Goal: Find contact information: Find contact information

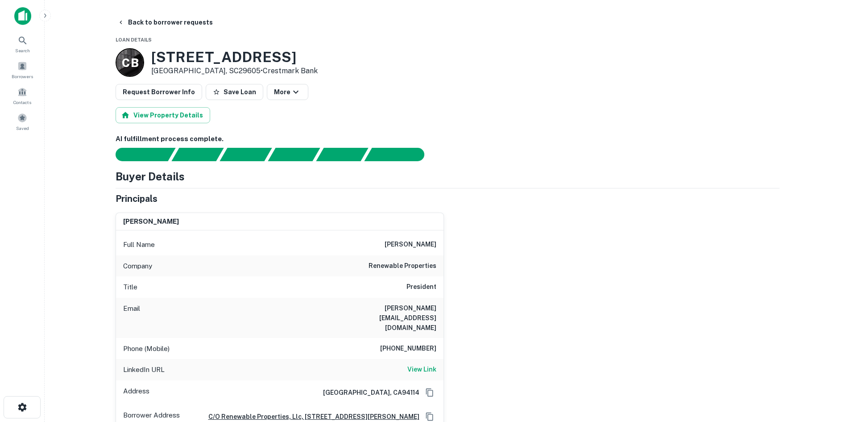
click at [174, 26] on button "Back to borrower requests" at bounding box center [165, 22] width 103 height 16
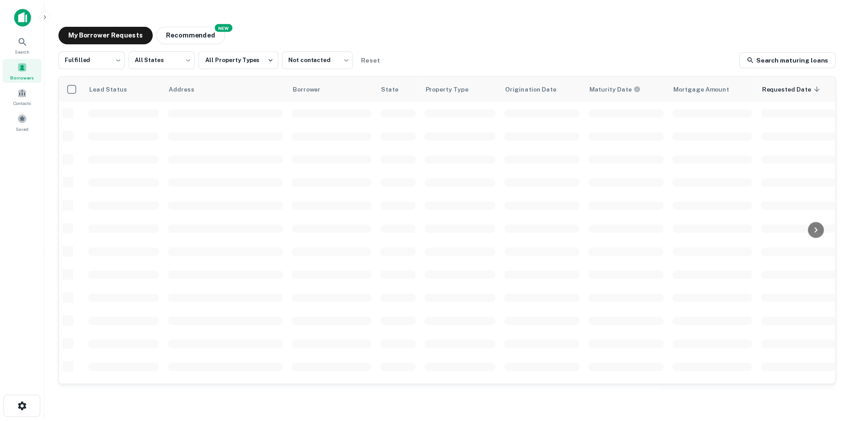
scroll to position [19, 0]
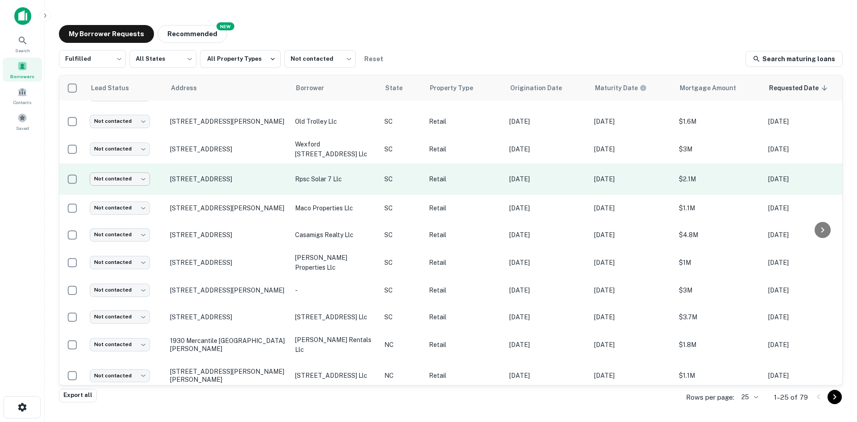
click at [134, 175] on body "Search Borrowers Contacts Saved My Borrower Requests NEW Recommended Fulfilled …" at bounding box center [428, 211] width 857 height 422
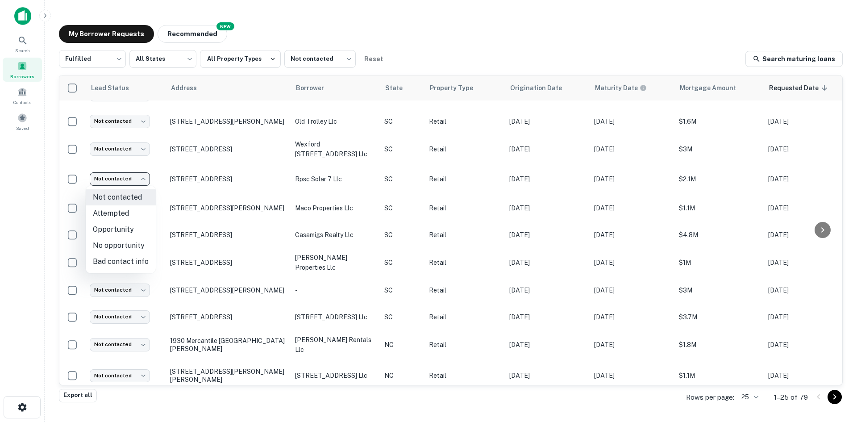
click at [131, 219] on li "Attempted" at bounding box center [121, 213] width 70 height 16
type input "*********"
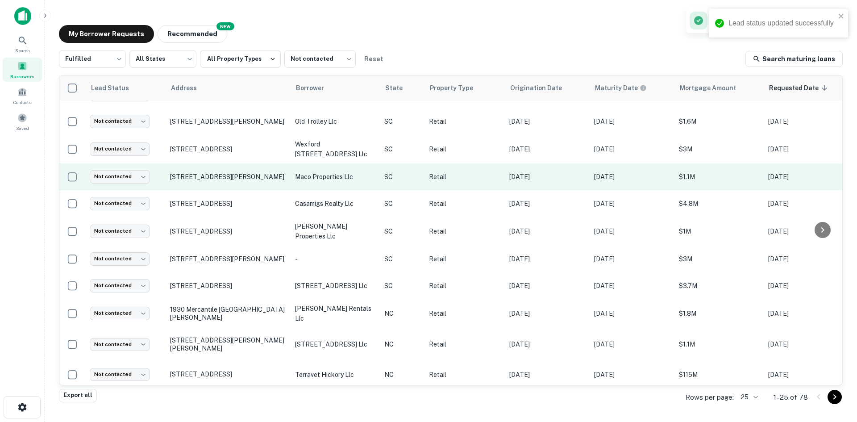
click at [206, 202] on p "[STREET_ADDRESS]" at bounding box center [228, 203] width 116 height 8
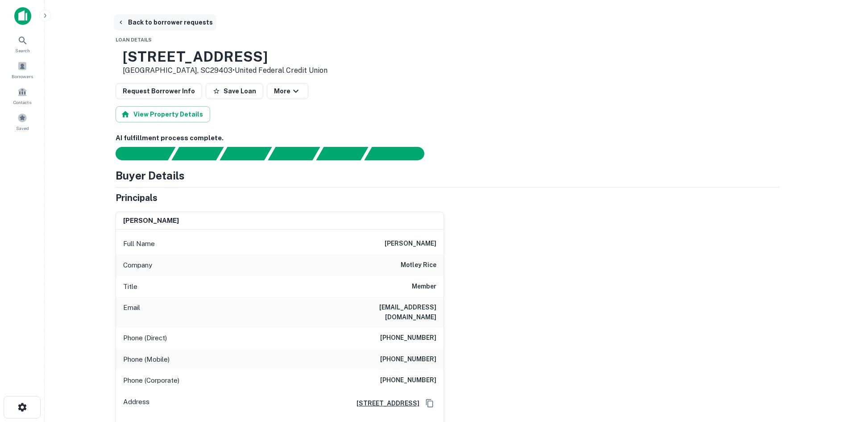
click at [165, 23] on button "Back to borrower requests" at bounding box center [165, 22] width 103 height 16
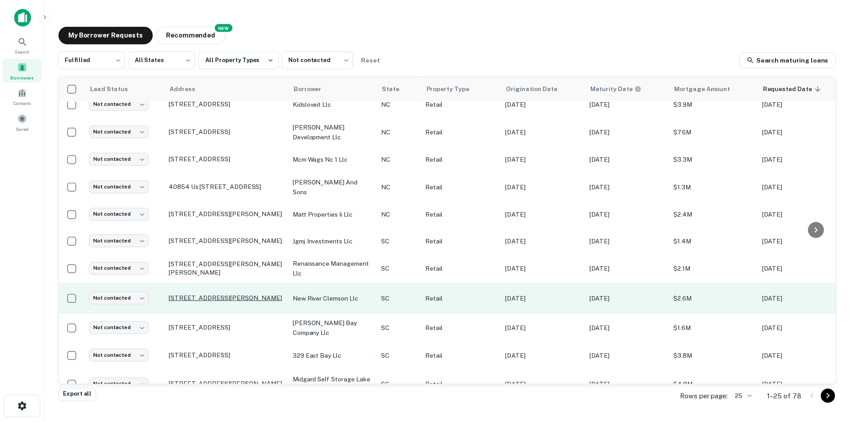
scroll to position [431, 0]
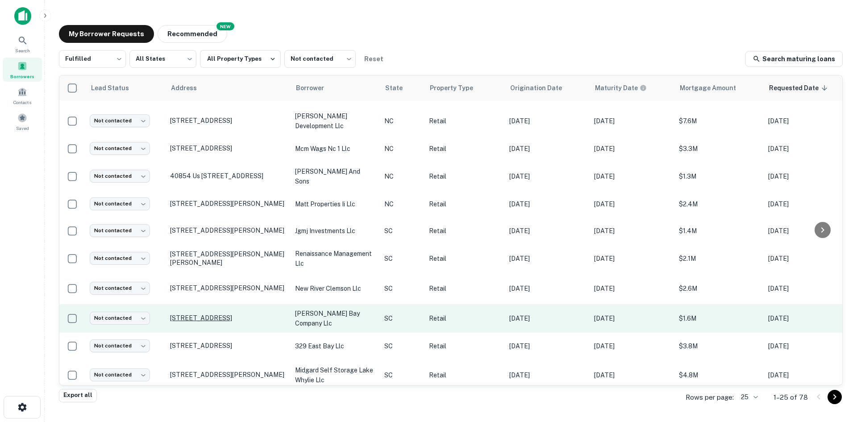
click at [198, 314] on p "5664 Broad St Sumter, SC29154" at bounding box center [228, 318] width 116 height 8
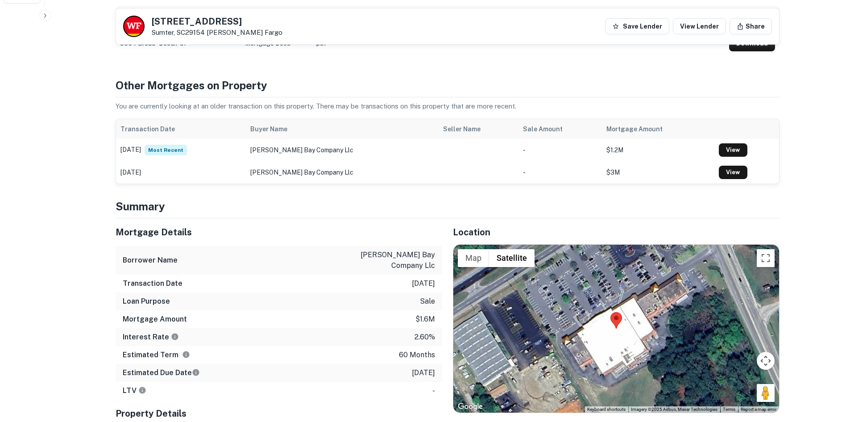
scroll to position [491, 0]
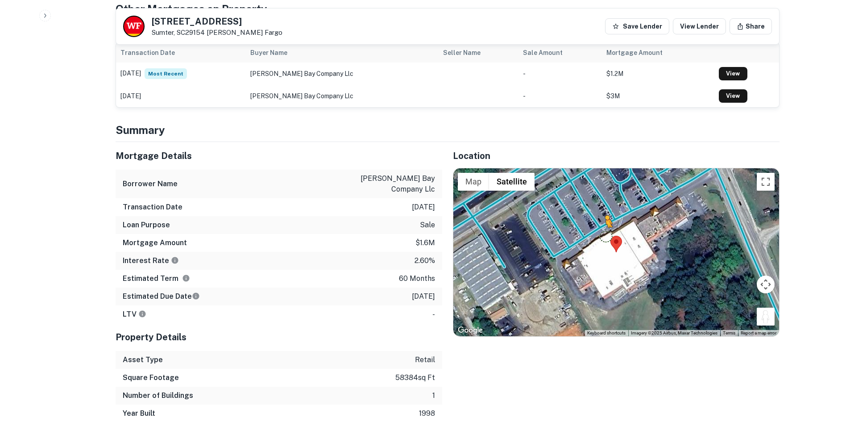
drag, startPoint x: 771, startPoint y: 307, endPoint x: 591, endPoint y: 211, distance: 203.8
click at [591, 211] on div "To activate drag with keyboard, press Alt + Enter. Once in keyboard drag state,…" at bounding box center [616, 252] width 326 height 168
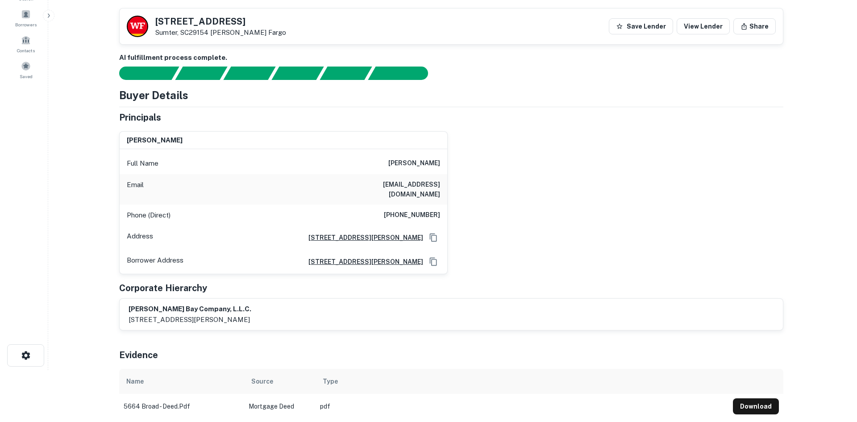
scroll to position [0, 0]
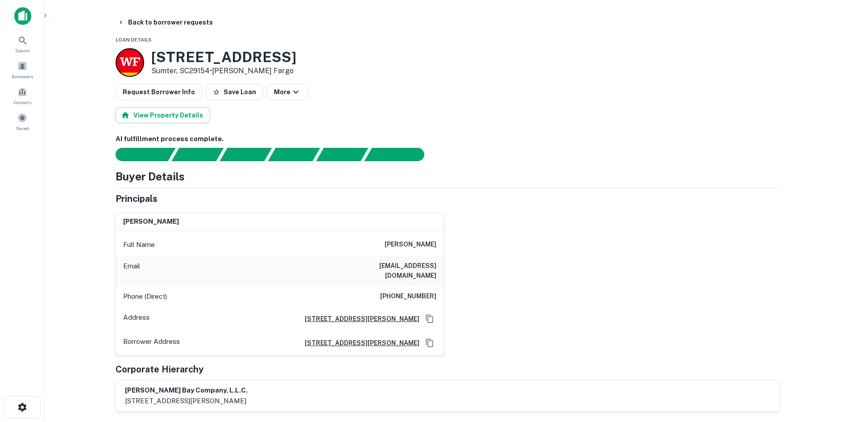
click at [168, 10] on main "Back to borrower requests Loan Details 5664 Broad St Sumter, SC29154 • Wells Fa…" at bounding box center [447, 211] width 805 height 422
click at [168, 18] on button "Back to borrower requests" at bounding box center [165, 22] width 103 height 16
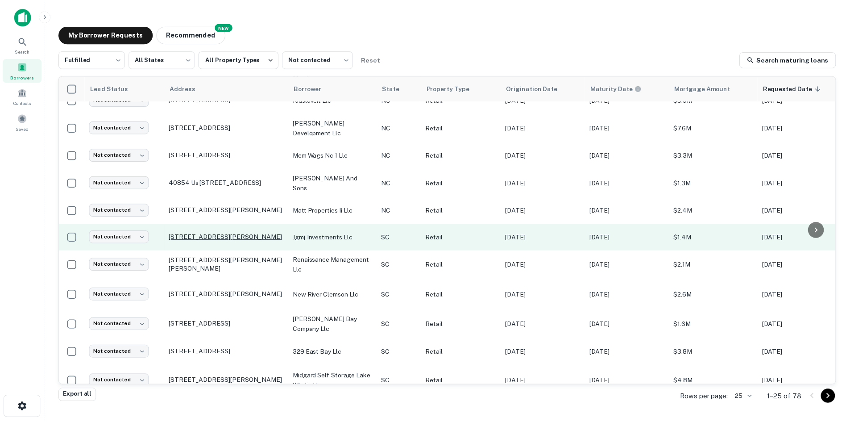
scroll to position [431, 0]
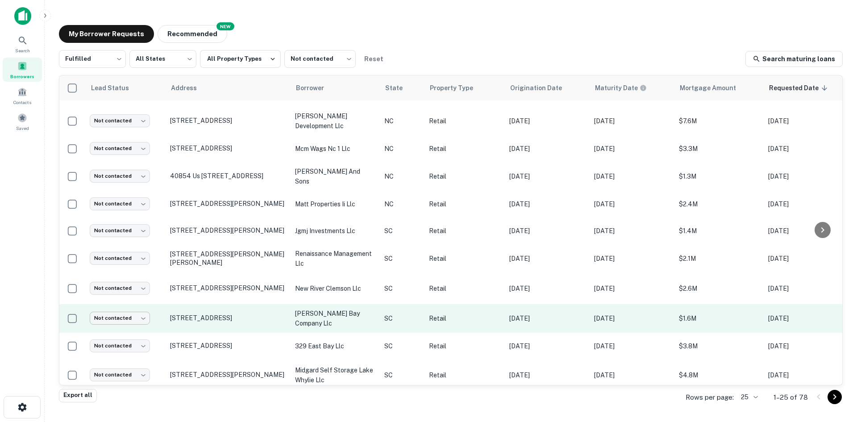
click at [139, 290] on body "Search Borrowers Contacts Saved My Borrower Requests NEW Recommended Fulfilled …" at bounding box center [428, 211] width 857 height 422
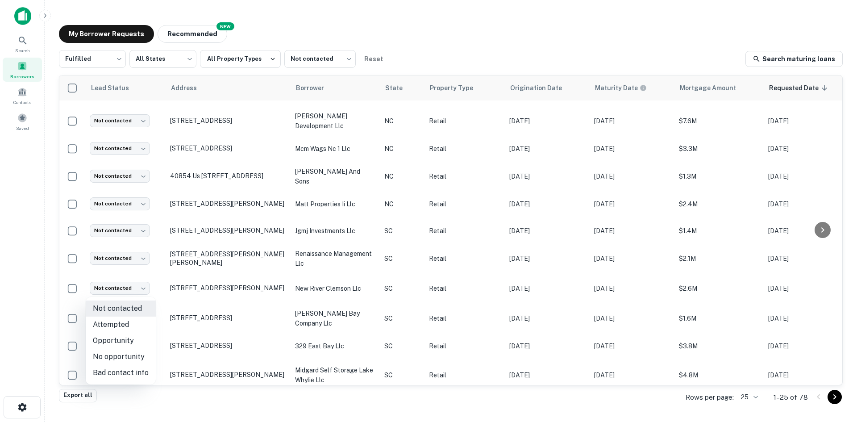
click at [123, 353] on li "No opportunity" at bounding box center [121, 356] width 70 height 16
type input "**********"
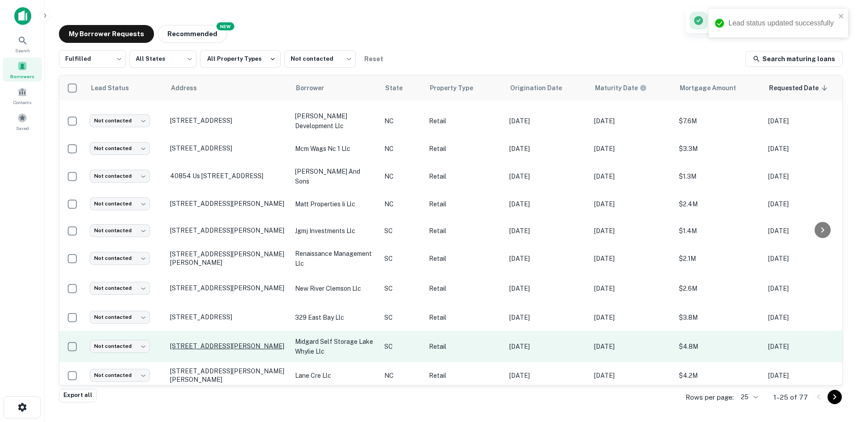
click at [193, 342] on p "4180 Charlotte Hwy Clover, SC29710" at bounding box center [228, 346] width 116 height 8
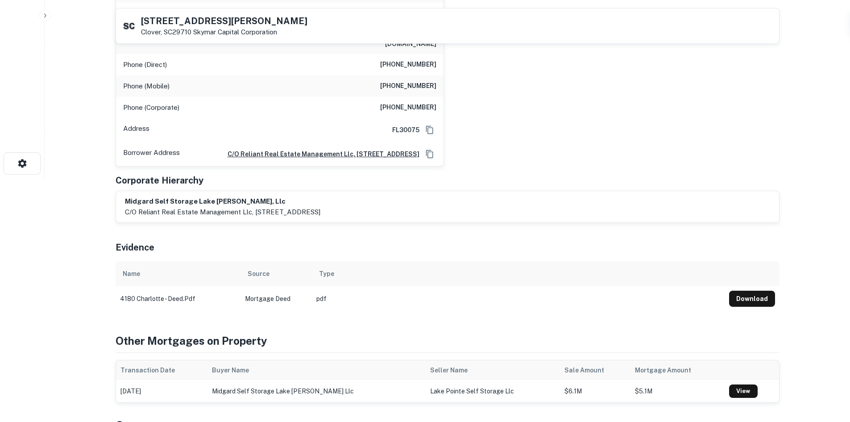
scroll to position [491, 0]
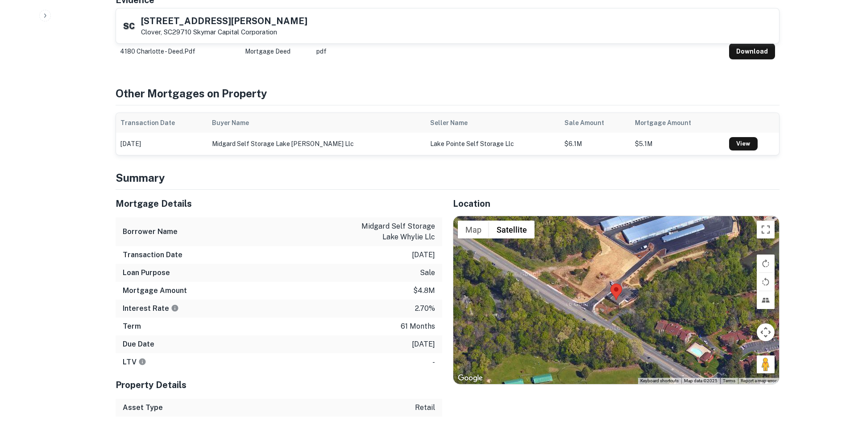
drag, startPoint x: 763, startPoint y: 364, endPoint x: 734, endPoint y: 361, distance: 28.3
click at [670, 329] on div "Map Terrain Satellite Labels Keyboard shortcuts Map Data Map data ©2025 Map dat…" at bounding box center [616, 300] width 326 height 168
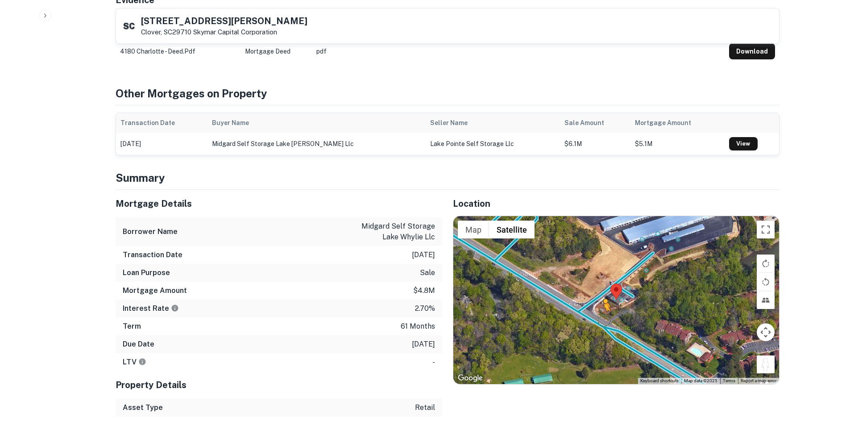
drag, startPoint x: 763, startPoint y: 361, endPoint x: 599, endPoint y: 318, distance: 169.7
click at [599, 318] on div "To activate drag with keyboard, press Alt + Enter. Once in keyboard drag state,…" at bounding box center [616, 300] width 326 height 168
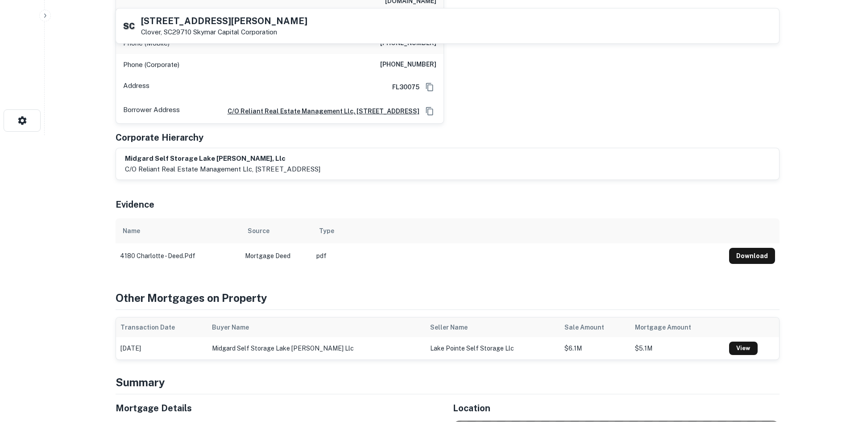
scroll to position [89, 0]
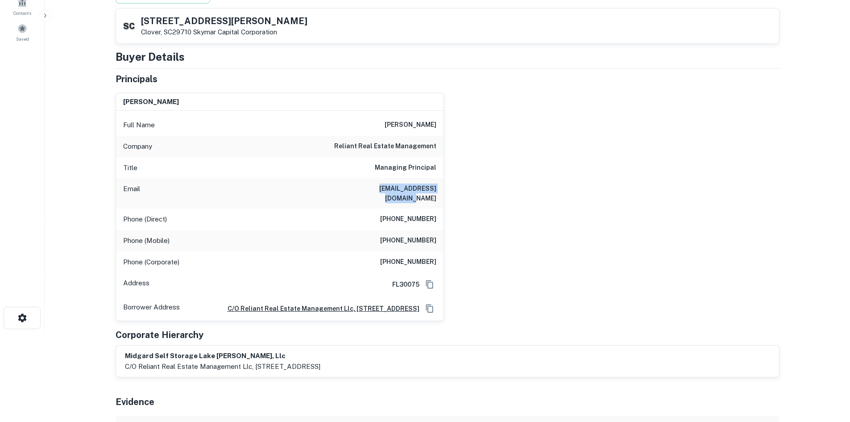
drag, startPoint x: 360, startPoint y: 185, endPoint x: 451, endPoint y: 195, distance: 91.6
click at [451, 195] on div "todd m. allen Full Name todd m. allen Company reliant real estate management Ti…" at bounding box center [443, 203] width 671 height 235
copy h6 "tallen@reliant-mgmt.com"
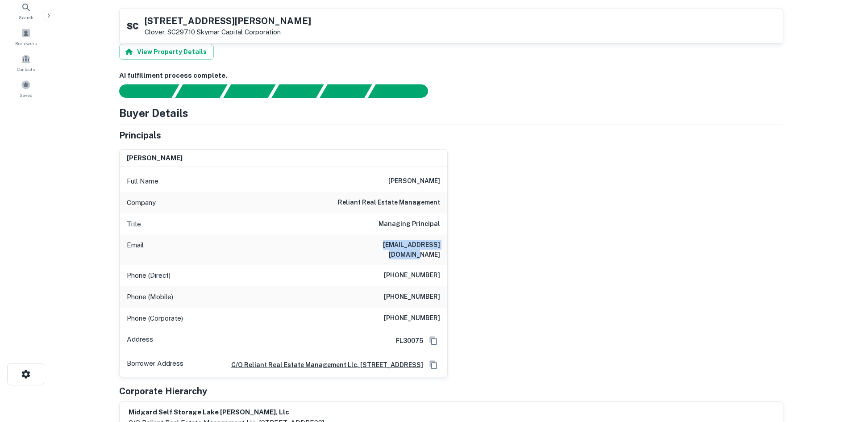
scroll to position [0, 0]
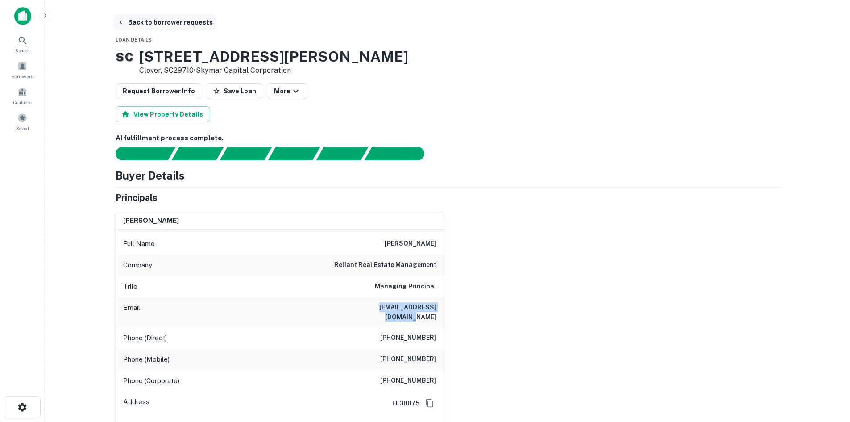
click at [172, 21] on button "Back to borrower requests" at bounding box center [165, 22] width 103 height 16
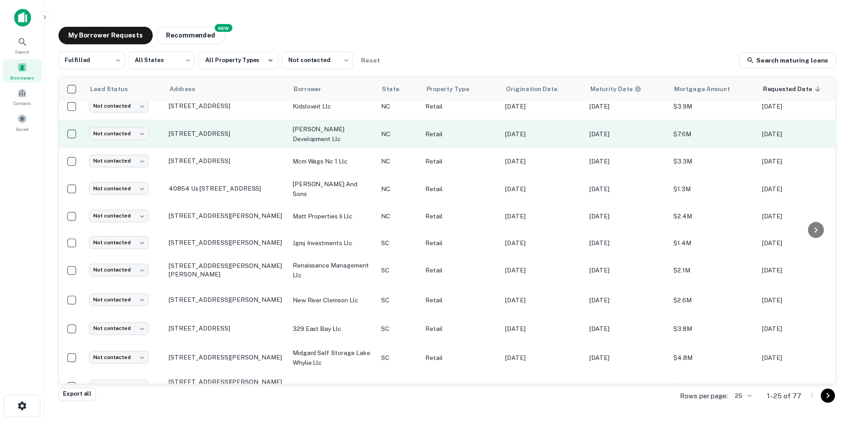
scroll to position [431, 0]
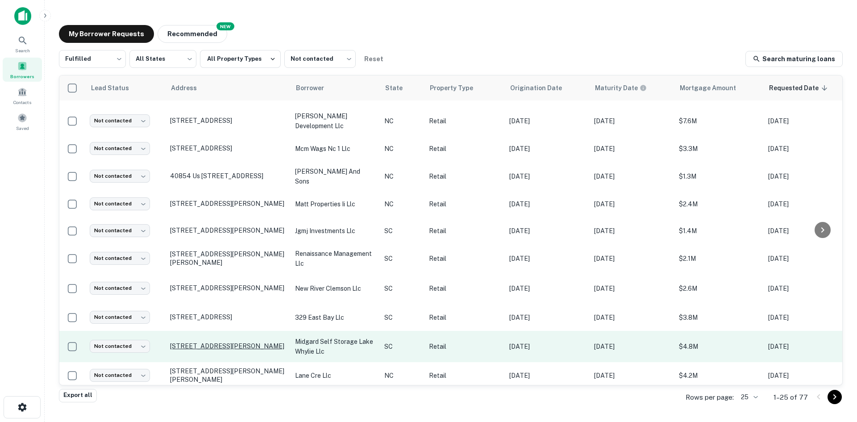
click at [202, 342] on p "4180 Charlotte Hwy Clover, SC29710" at bounding box center [228, 346] width 116 height 8
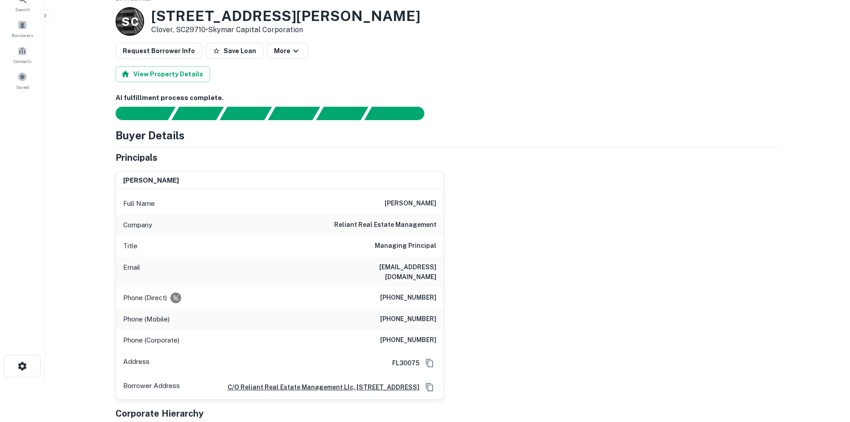
scroll to position [89, 0]
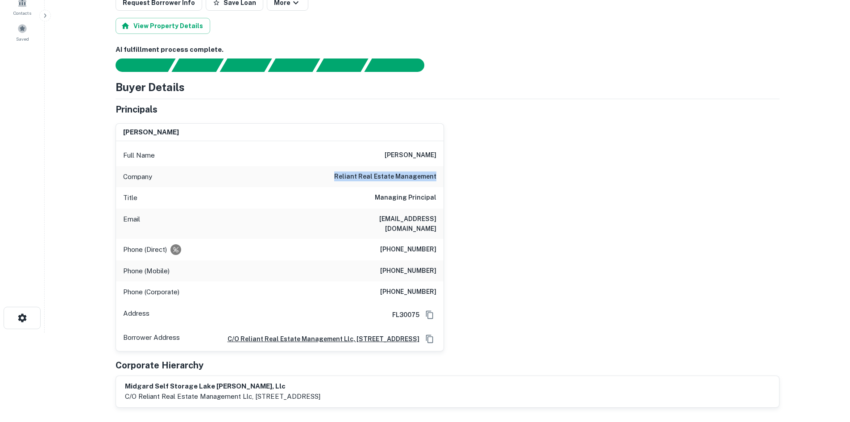
drag, startPoint x: 338, startPoint y: 180, endPoint x: 454, endPoint y: 168, distance: 116.2
click at [454, 168] on div "todd m. allen Full Name todd m. allen Company reliant real estate management Ti…" at bounding box center [443, 233] width 671 height 235
copy h6 "reliant real estate management"
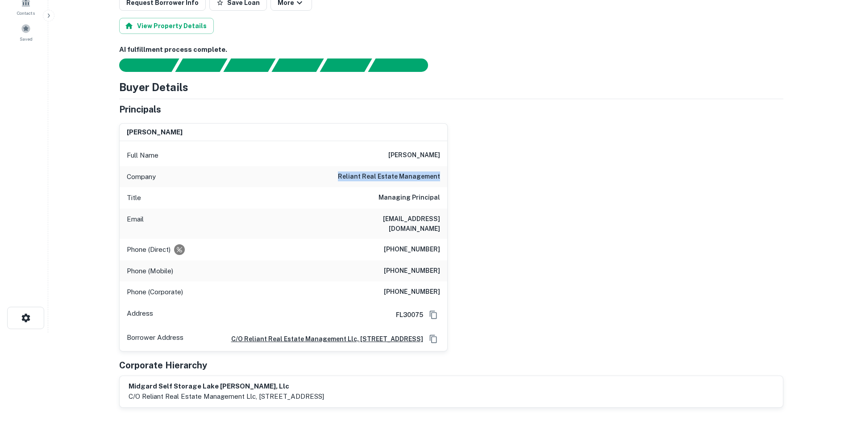
scroll to position [0, 0]
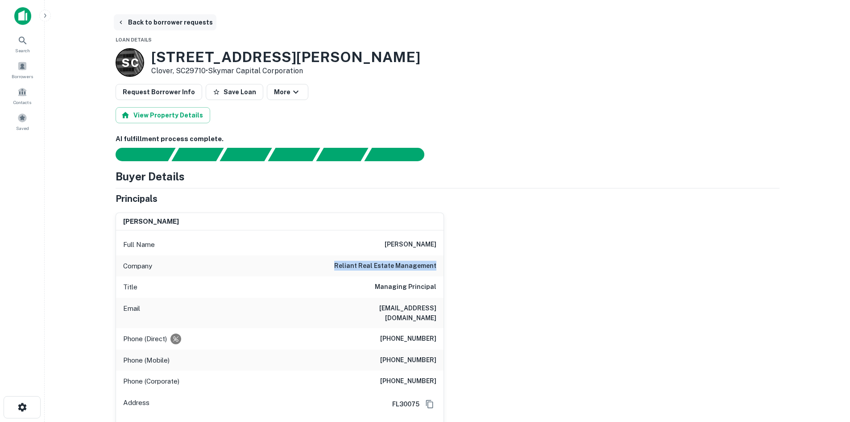
click at [162, 20] on button "Back to borrower requests" at bounding box center [165, 22] width 103 height 16
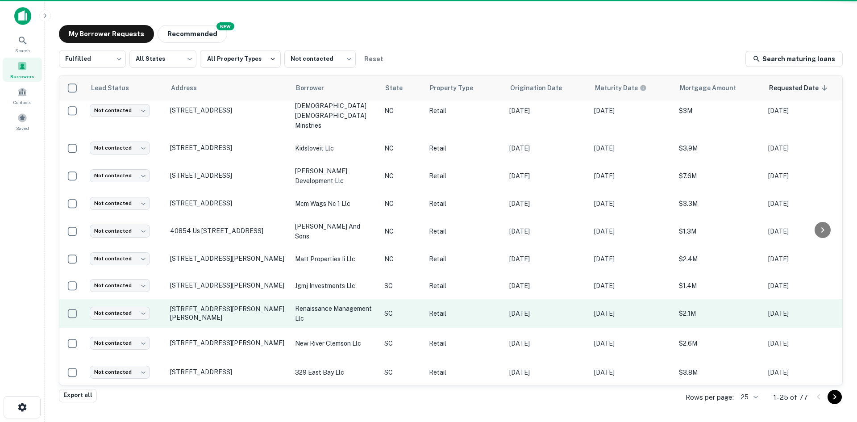
scroll to position [431, 0]
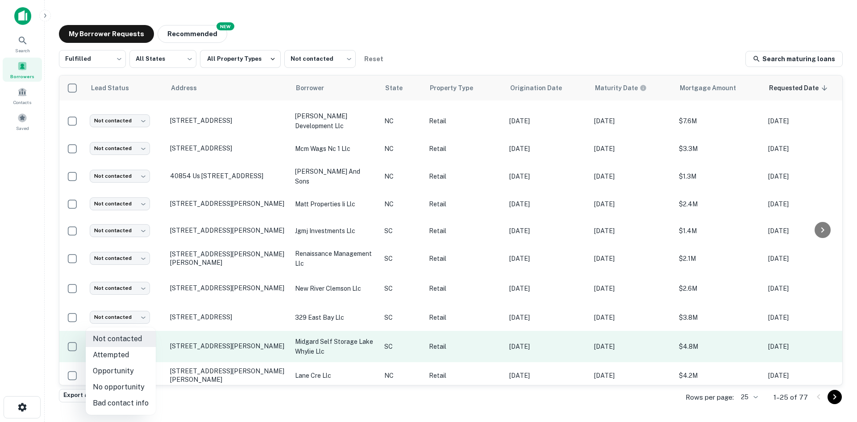
click at [139, 329] on body "Search Borrowers Contacts Saved My Borrower Requests NEW Recommended Fulfilled …" at bounding box center [428, 211] width 857 height 422
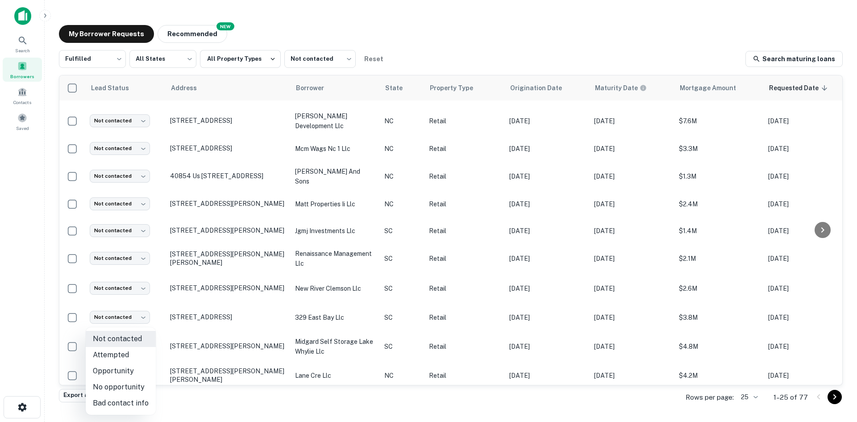
click at [136, 351] on li "Attempted" at bounding box center [121, 355] width 70 height 16
type input "*********"
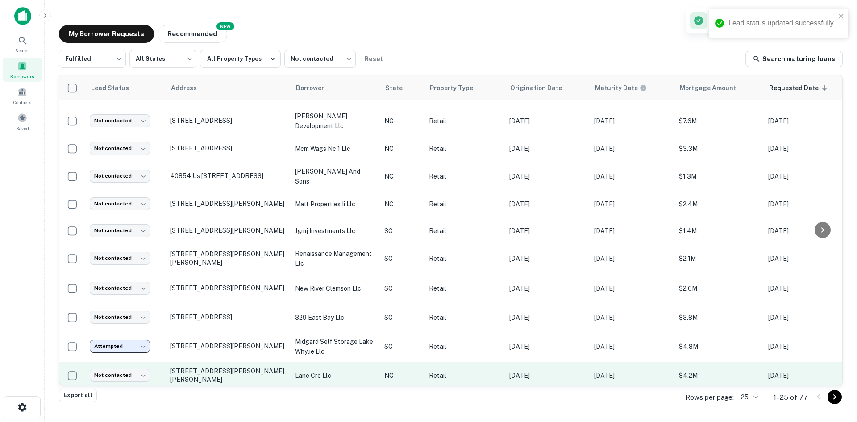
click at [204, 362] on td "105 Pamela Ct Fuquay Varina, NC27526" at bounding box center [228, 375] width 125 height 27
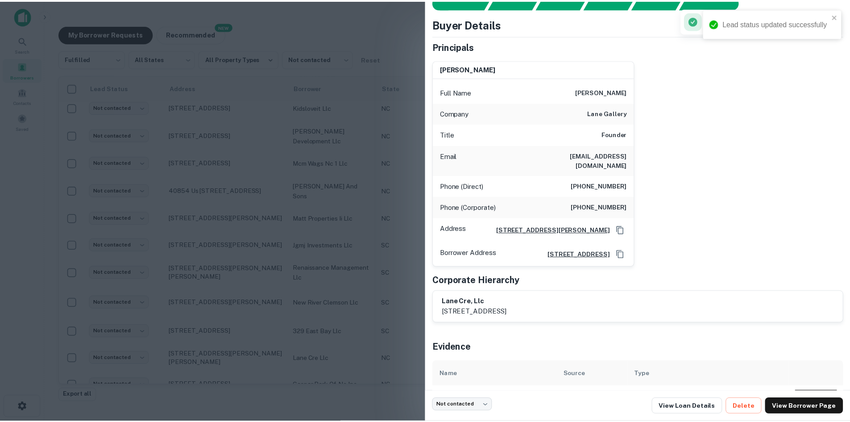
scroll to position [59, 0]
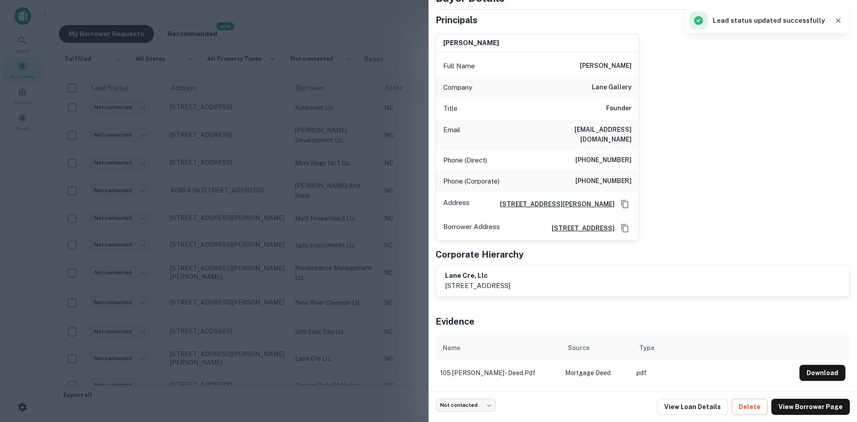
click at [189, 334] on div at bounding box center [428, 211] width 857 height 422
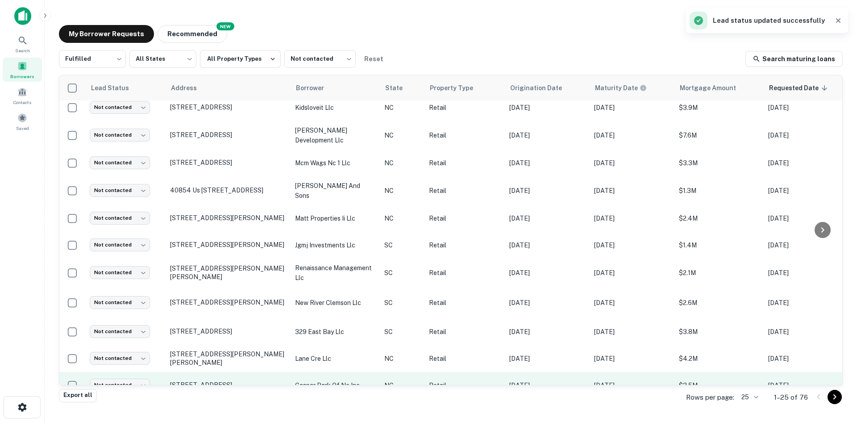
click at [198, 372] on td "5511 Avent Ferry Rd Raleigh, NC27606" at bounding box center [228, 385] width 125 height 27
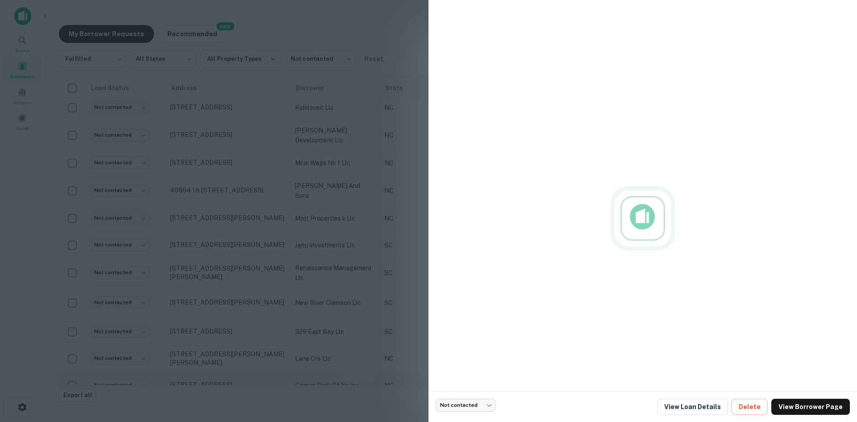
click at [218, 361] on div at bounding box center [428, 211] width 857 height 422
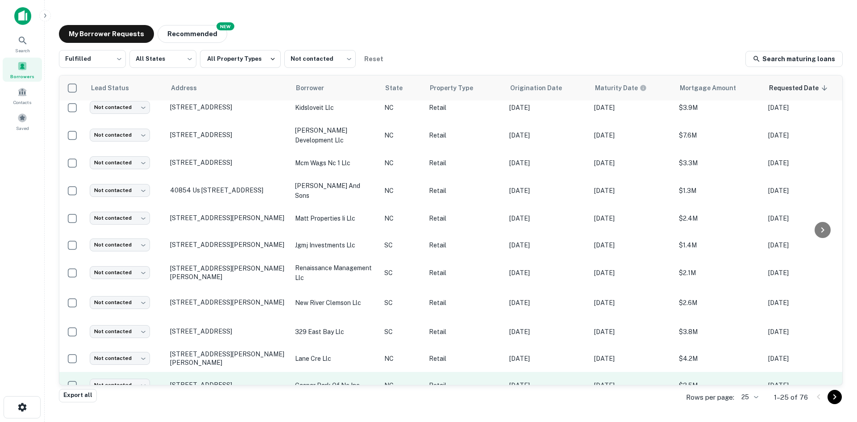
click at [213, 381] on p "5511 Avent Ferry Rd Raleigh, NC27606" at bounding box center [228, 385] width 116 height 8
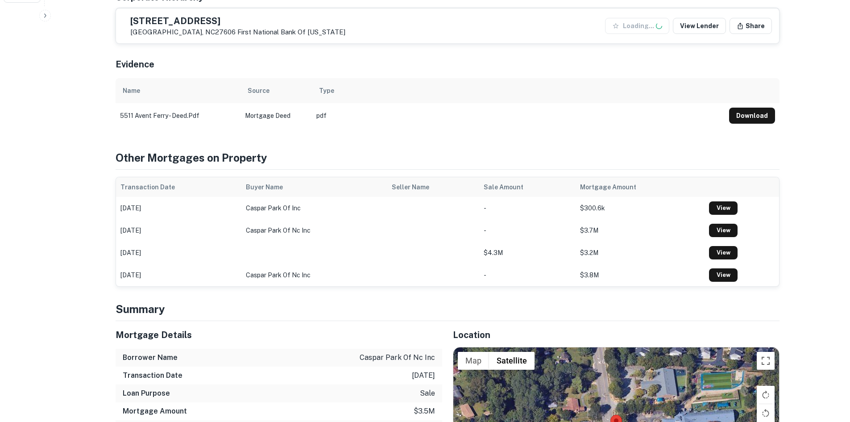
scroll to position [535, 0]
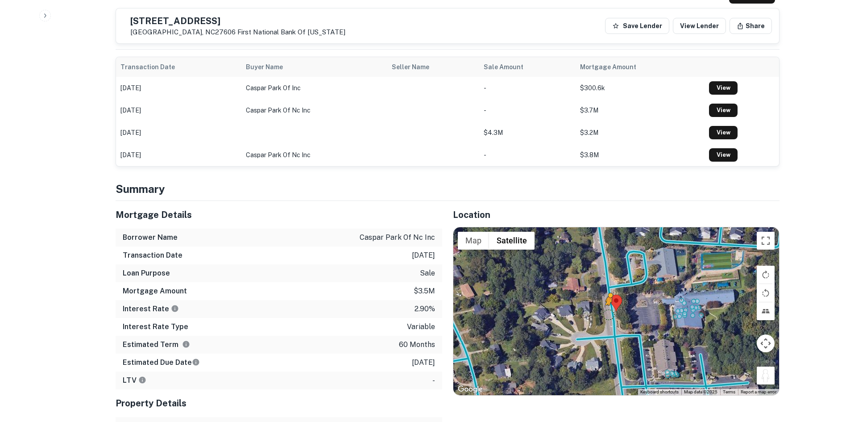
drag, startPoint x: 772, startPoint y: 370, endPoint x: 609, endPoint y: 305, distance: 176.0
click at [609, 305] on div "To activate drag with keyboard, press Alt + Enter. Once in keyboard drag state,…" at bounding box center [616, 311] width 326 height 168
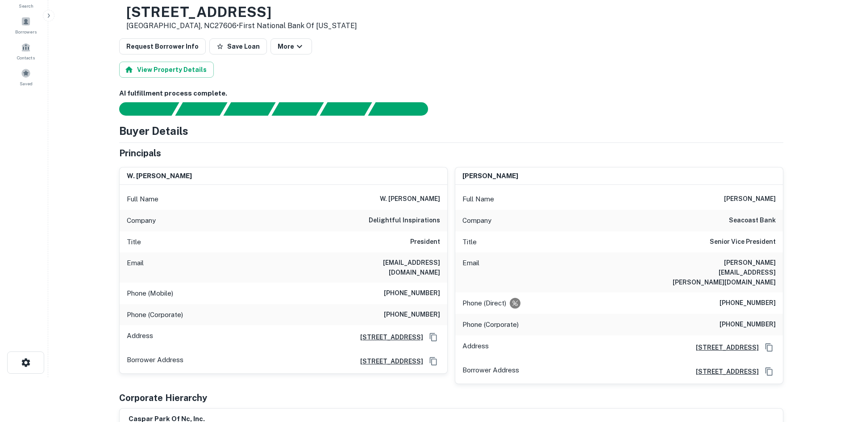
scroll to position [0, 0]
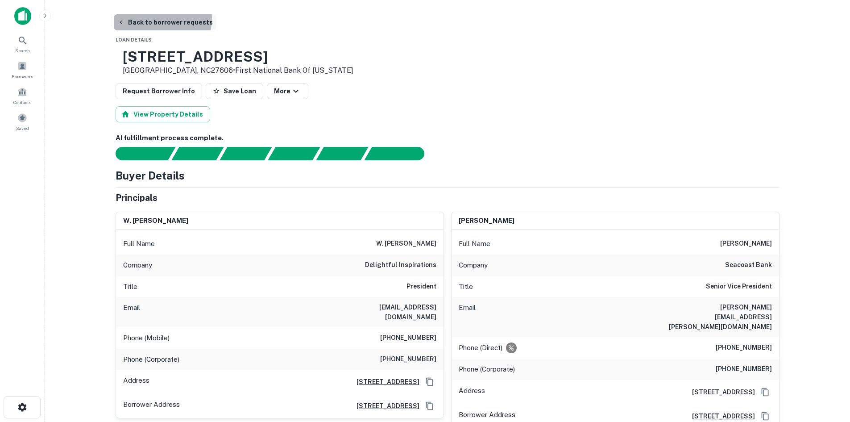
click at [160, 20] on button "Back to borrower requests" at bounding box center [165, 22] width 103 height 16
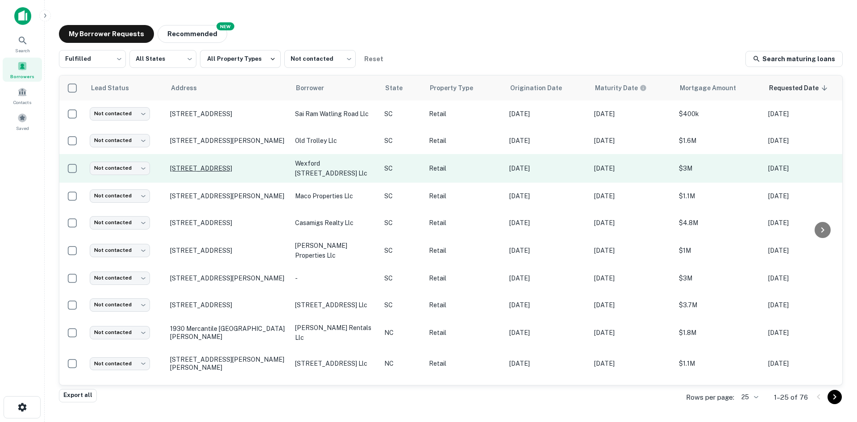
click at [214, 168] on p "[STREET_ADDRESS]" at bounding box center [228, 168] width 116 height 8
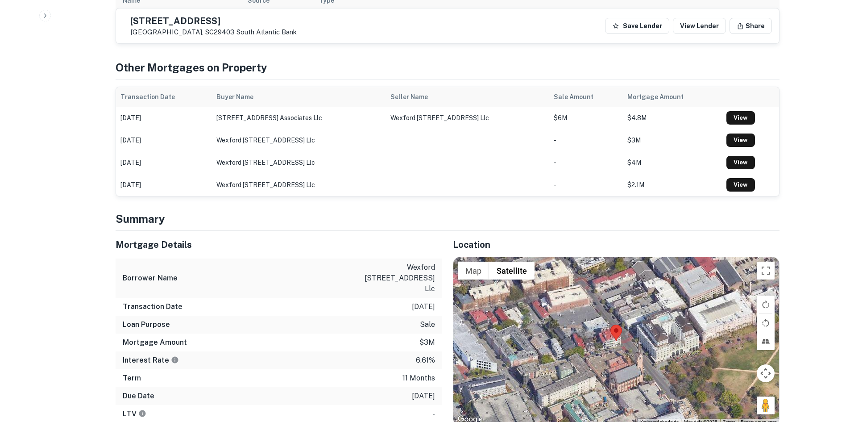
scroll to position [580, 0]
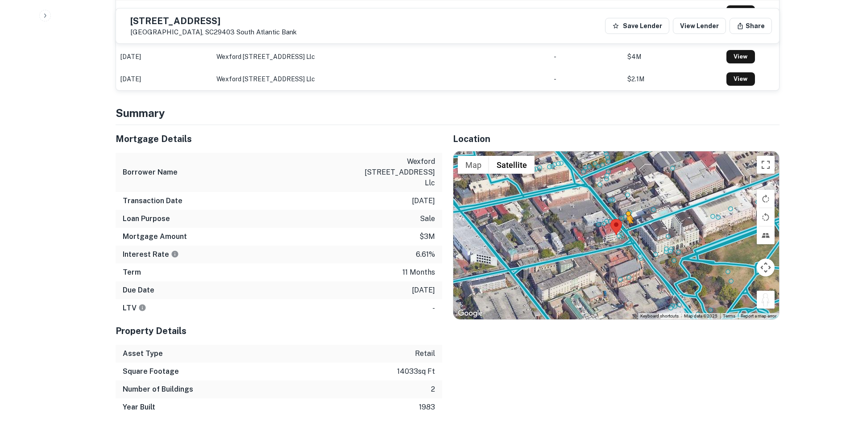
drag, startPoint x: 763, startPoint y: 284, endPoint x: 626, endPoint y: 226, distance: 148.9
click at [626, 226] on div "To activate drag with keyboard, press Alt + Enter. Once in keyboard drag state,…" at bounding box center [616, 235] width 326 height 168
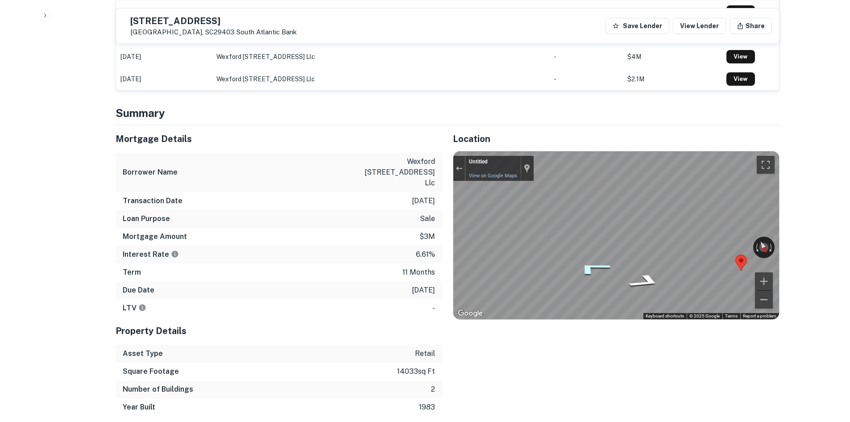
click at [588, 268] on icon "Go South" at bounding box center [592, 268] width 66 height 22
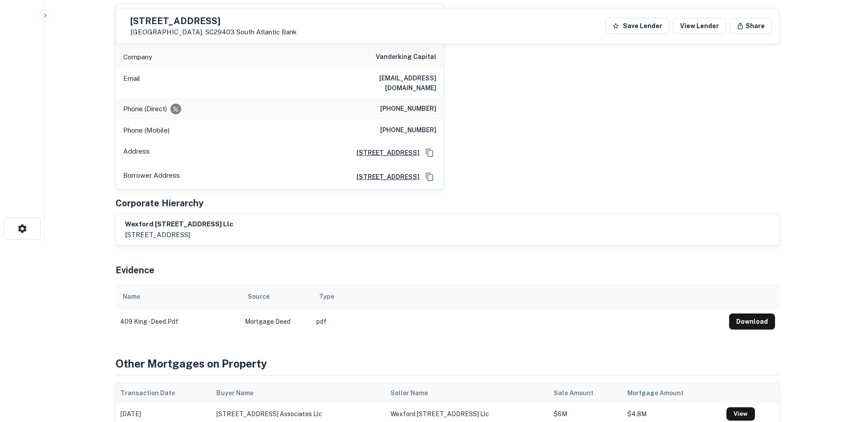
scroll to position [168, 0]
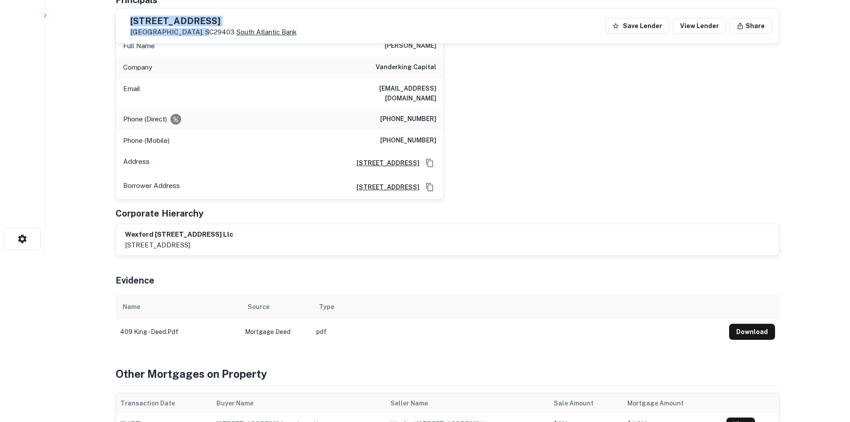
drag, startPoint x: 150, startPoint y: 20, endPoint x: 220, endPoint y: 36, distance: 71.5
click at [220, 36] on div "409 King St Charleston, SC29403 South Atlantic Bank" at bounding box center [210, 26] width 174 height 21
copy div "[STREET_ADDRESS]"
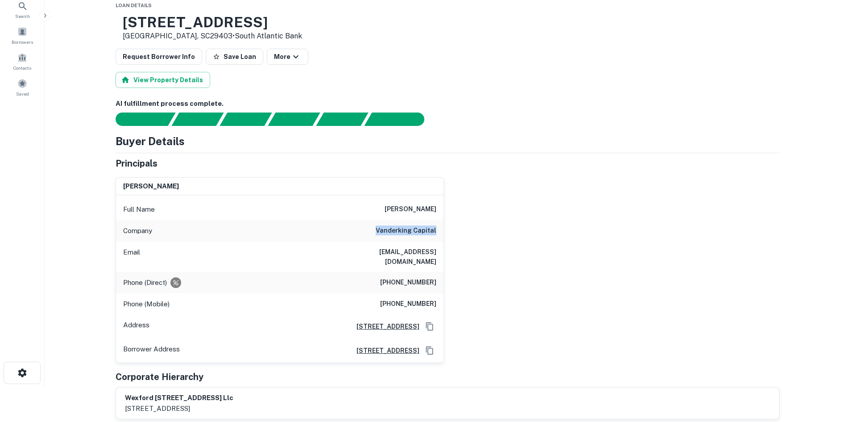
drag, startPoint x: 374, startPoint y: 232, endPoint x: 466, endPoint y: 235, distance: 91.9
click at [466, 235] on div "frederick simon Full Name frederick simon Company vanderking capital Email fbsi…" at bounding box center [443, 266] width 671 height 193
copy h6 "vanderking capital"
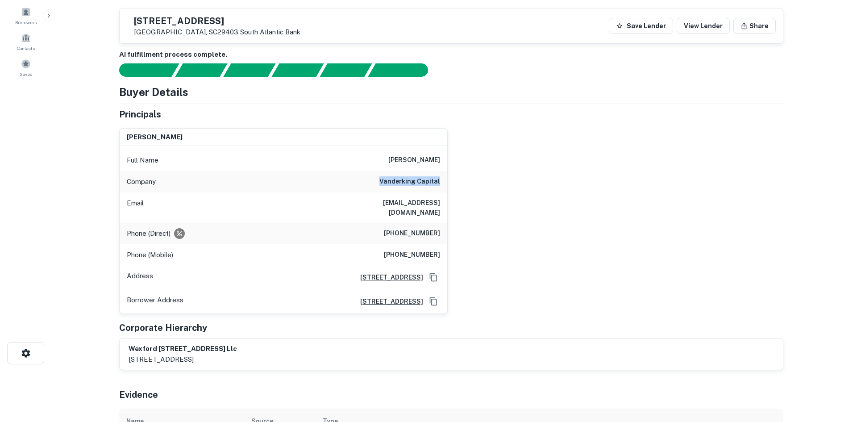
scroll to position [0, 0]
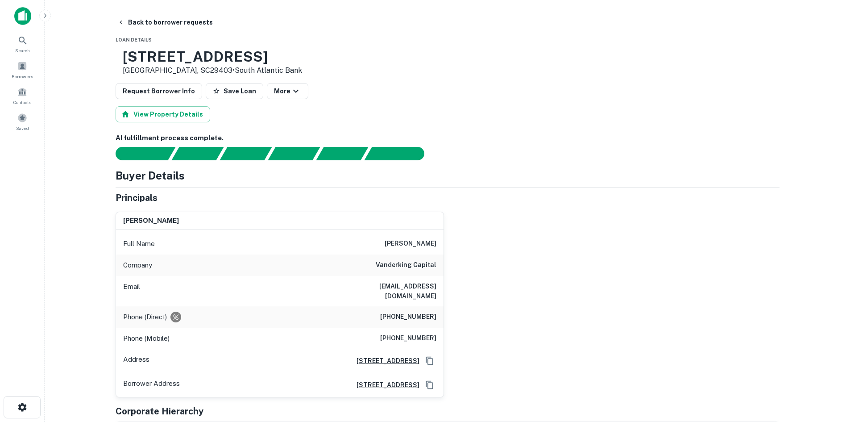
click at [159, 25] on button "Back to borrower requests" at bounding box center [165, 22] width 103 height 16
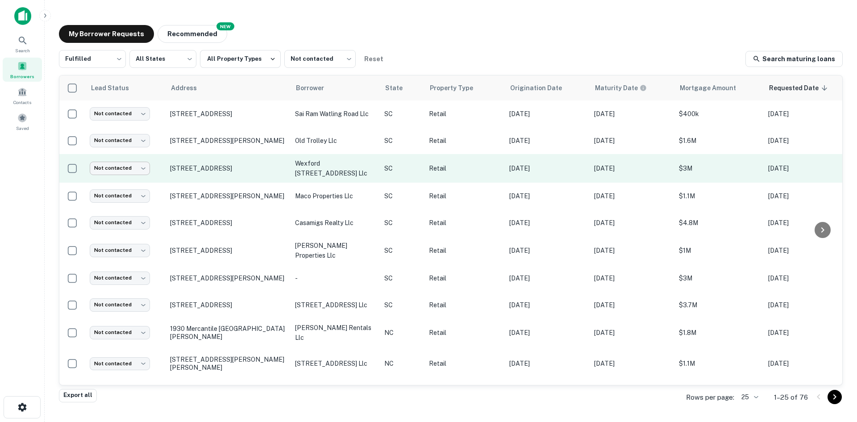
click at [120, 174] on body "Search Borrowers Contacts Saved My Borrower Requests NEW Recommended Fulfilled …" at bounding box center [428, 211] width 857 height 422
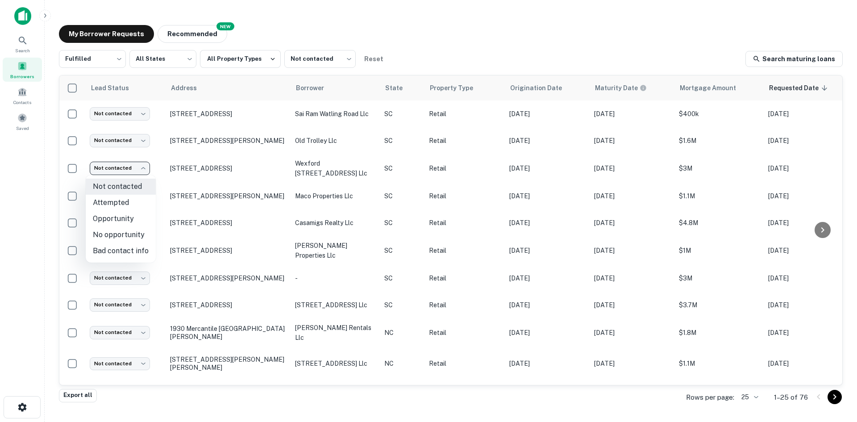
click at [118, 200] on li "Attempted" at bounding box center [121, 203] width 70 height 16
type input "*********"
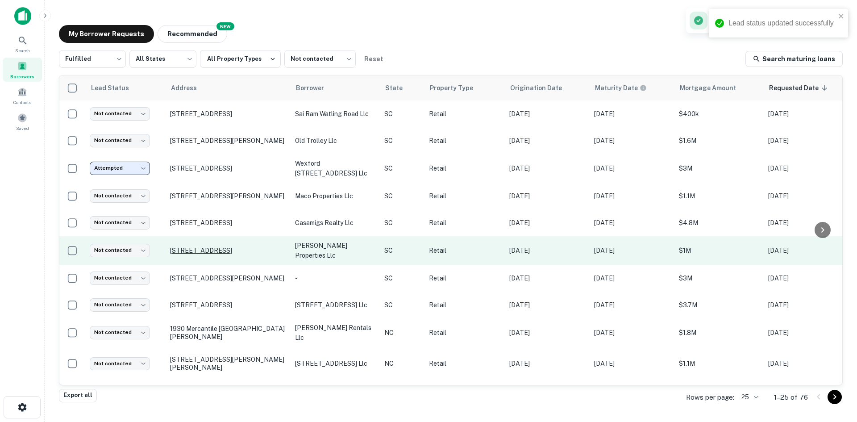
click at [199, 250] on p "[STREET_ADDRESS]" at bounding box center [228, 250] width 116 height 8
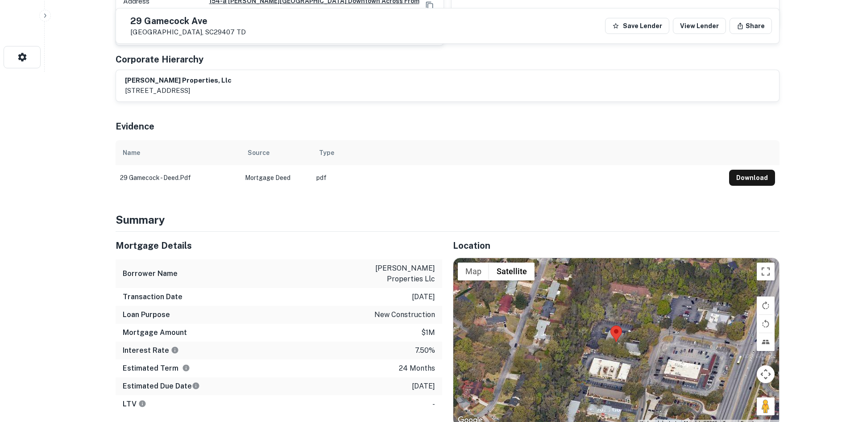
scroll to position [402, 0]
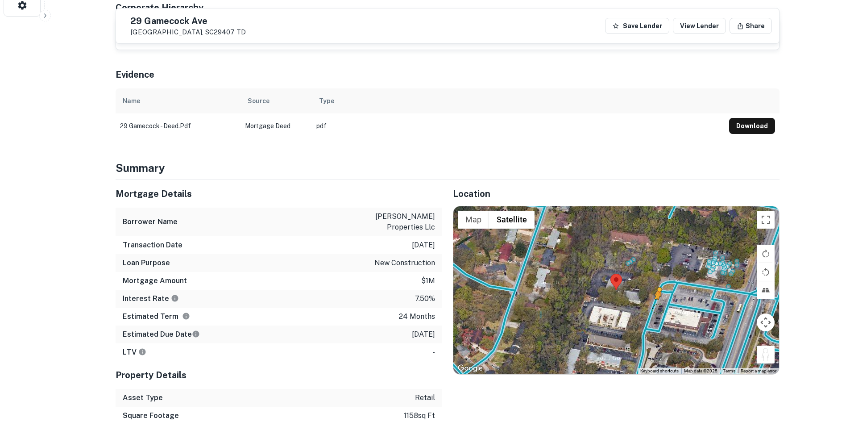
drag, startPoint x: 767, startPoint y: 345, endPoint x: 653, endPoint y: 291, distance: 126.1
click at [653, 291] on div "To activate drag with keyboard, press Alt + Enter. Once in keyboard drag state,…" at bounding box center [616, 290] width 326 height 168
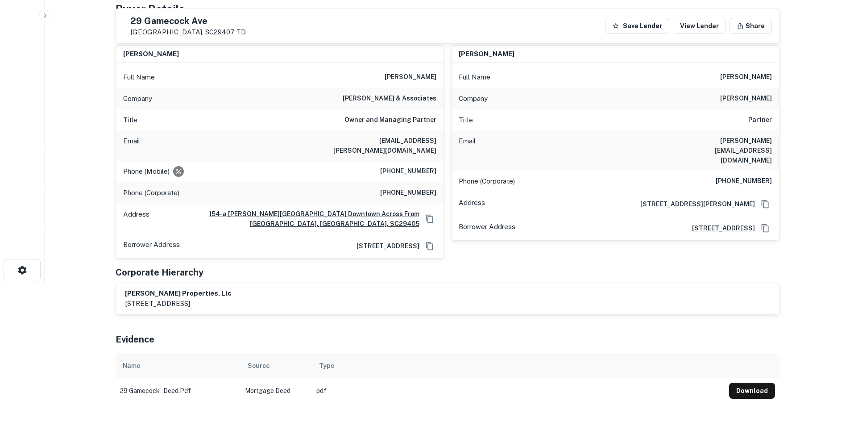
scroll to position [89, 0]
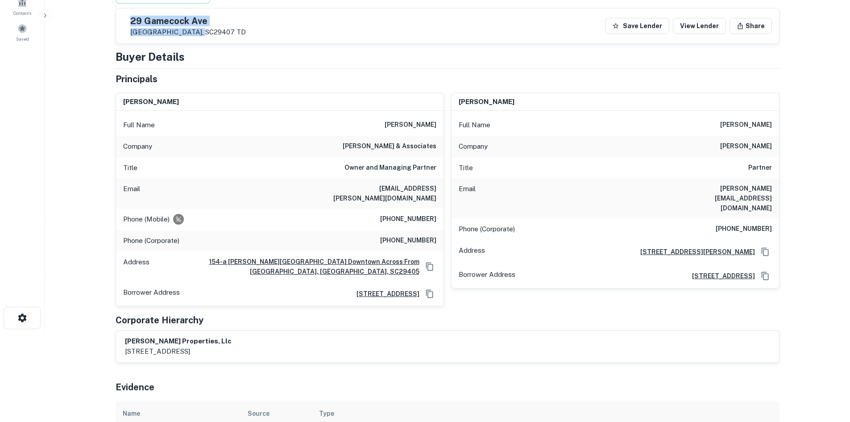
drag, startPoint x: 152, startPoint y: 20, endPoint x: 218, endPoint y: 34, distance: 68.1
click at [218, 34] on div "29 Gamecock Ave Charleston, SC29407 TD" at bounding box center [188, 27] width 116 height 20
copy div "[STREET_ADDRESS]"
drag, startPoint x: 340, startPoint y: 191, endPoint x: 442, endPoint y: 184, distance: 102.4
click at [442, 184] on div "Email darah@clark-associates.com" at bounding box center [279, 193] width 327 height 30
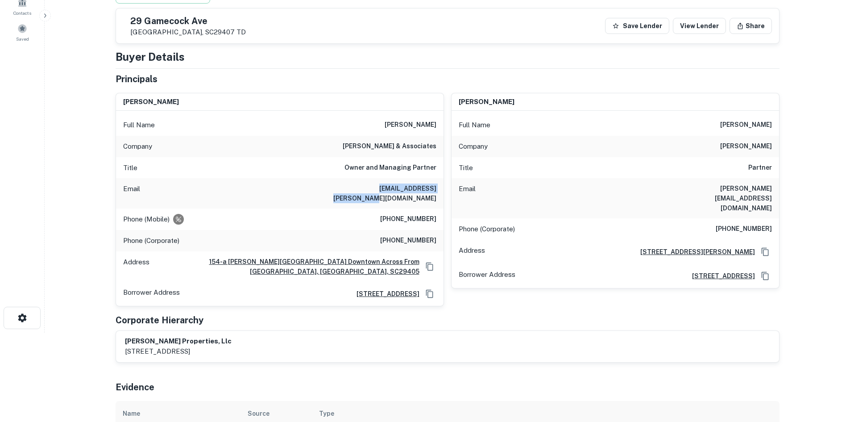
copy h6 "darah@clark-associates.com"
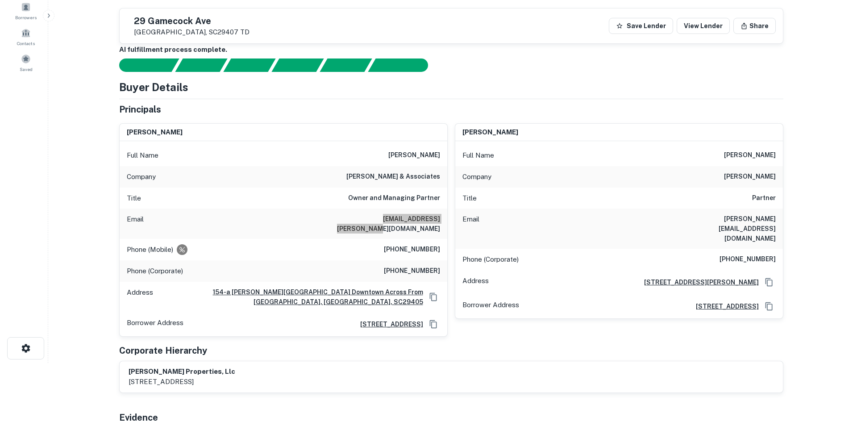
scroll to position [0, 0]
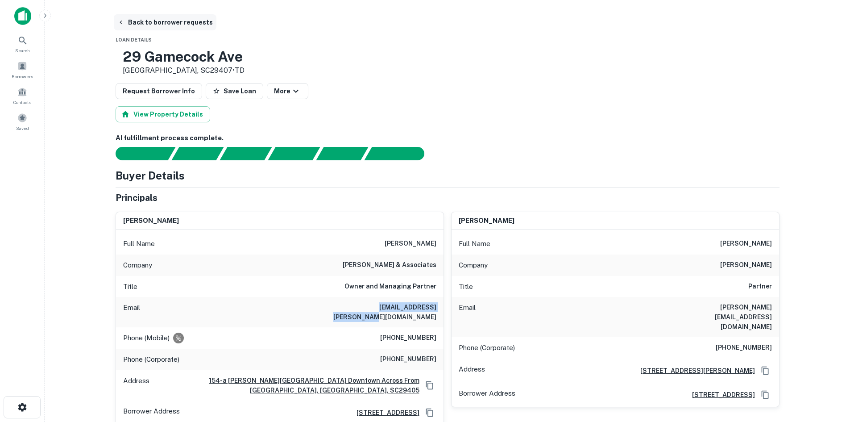
click at [159, 21] on button "Back to borrower requests" at bounding box center [165, 22] width 103 height 16
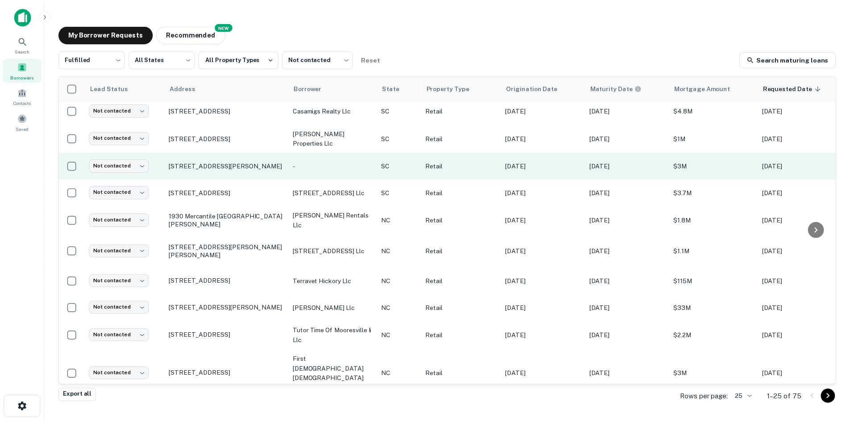
scroll to position [178, 0]
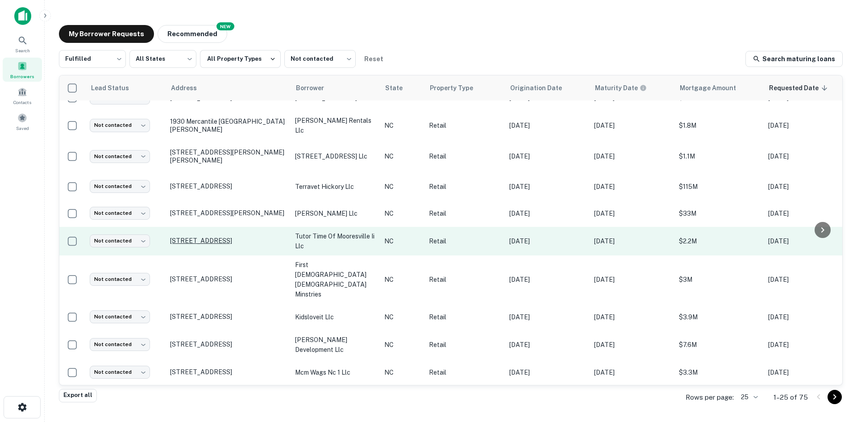
click at [218, 236] on p "122 Balmy Ln Mooresville, NC28117" at bounding box center [228, 240] width 116 height 8
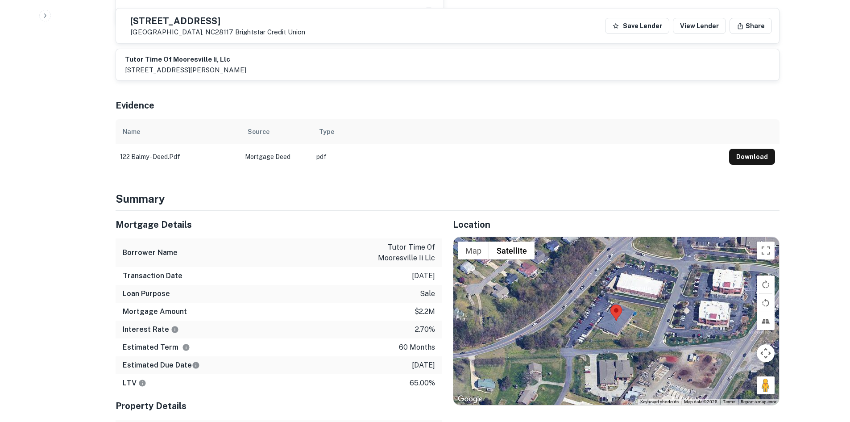
scroll to position [446, 0]
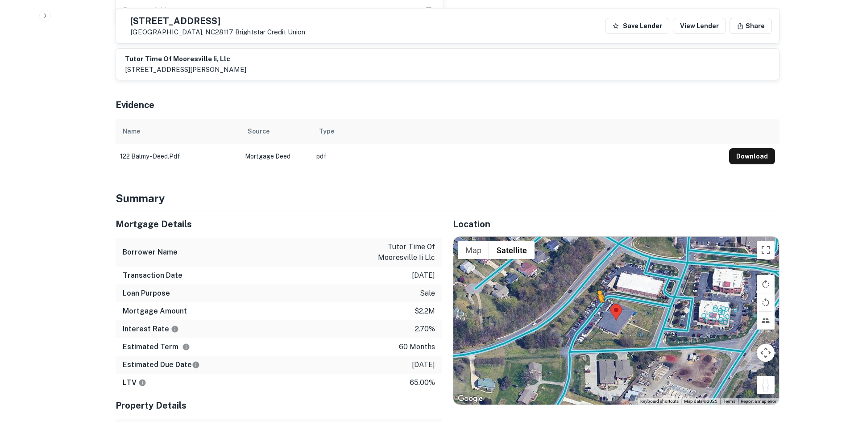
drag, startPoint x: 772, startPoint y: 356, endPoint x: 596, endPoint y: 284, distance: 190.2
click at [596, 284] on div "To activate drag with keyboard, press Alt + Enter. Once in keyboard drag state,…" at bounding box center [616, 320] width 326 height 168
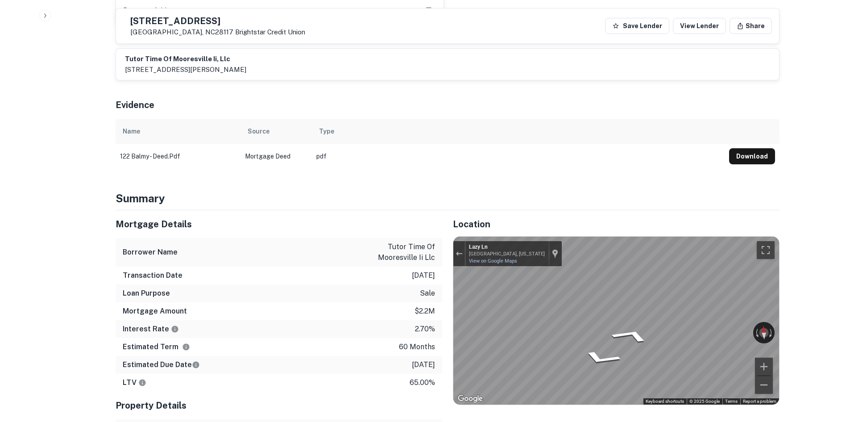
click at [435, 255] on div "Mortgage Details Borrower Name tutor time of mooresville ii llc Transaction Dat…" at bounding box center [442, 350] width 675 height 280
click at [395, 273] on div "Mortgage Details Borrower Name tutor time of mooresville ii llc Transaction Dat…" at bounding box center [442, 350] width 675 height 280
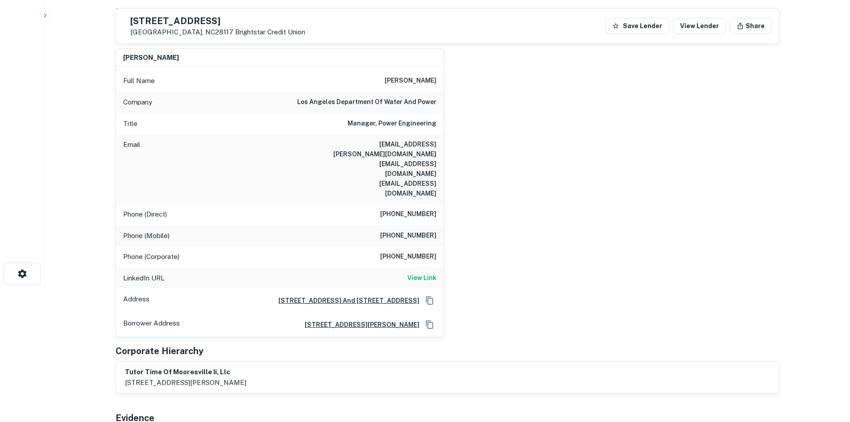
scroll to position [134, 0]
click at [430, 272] on h6 "View Link" at bounding box center [421, 277] width 29 height 10
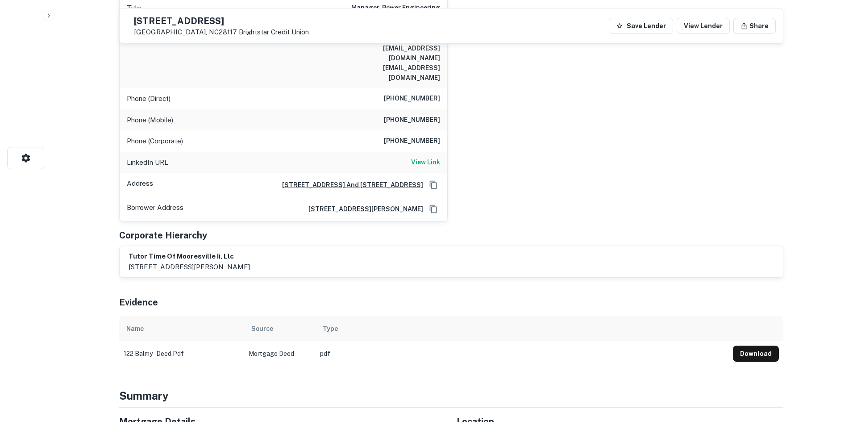
scroll to position [0, 0]
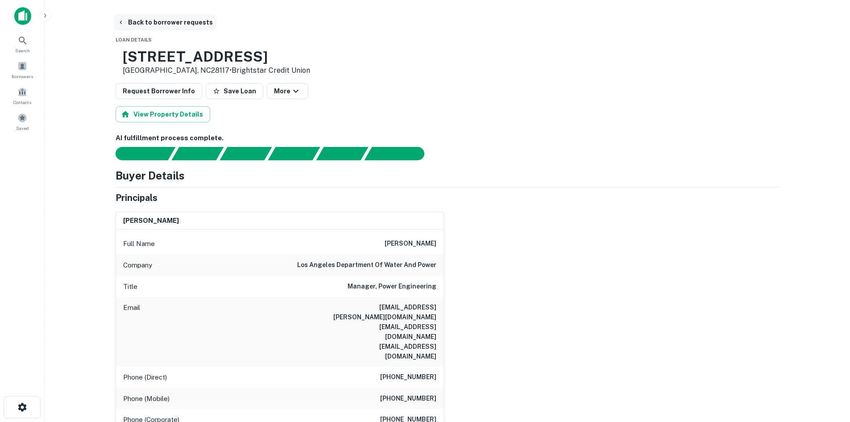
click at [154, 23] on button "Back to borrower requests" at bounding box center [165, 22] width 103 height 16
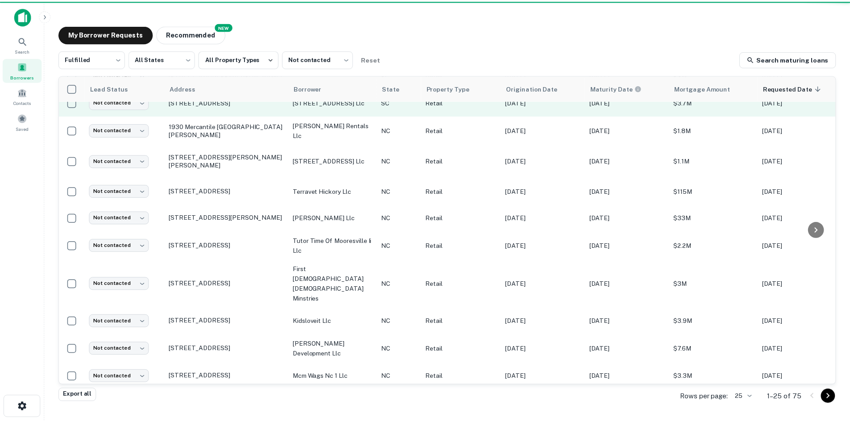
scroll to position [178, 0]
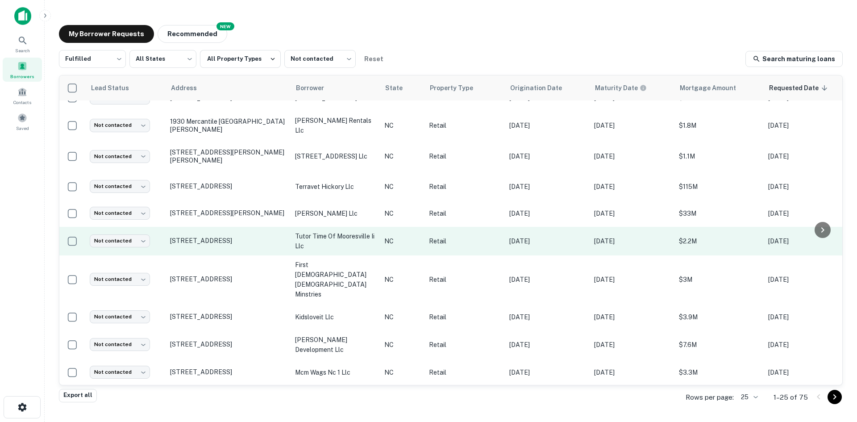
click at [146, 230] on td "Not contacted **** ​" at bounding box center [125, 241] width 80 height 29
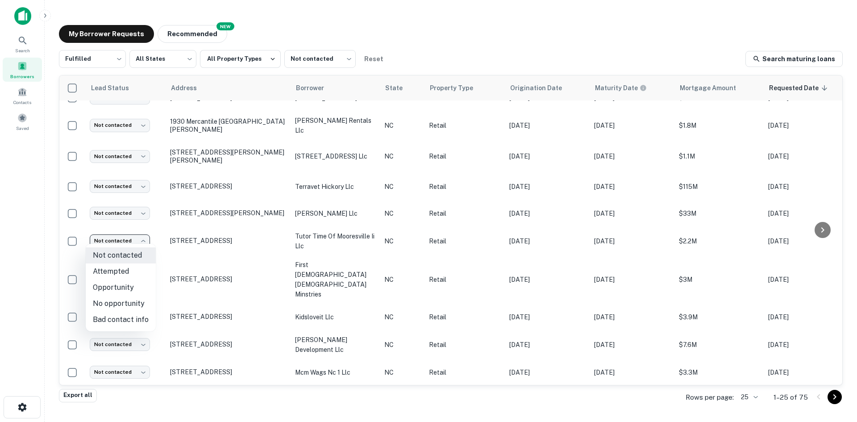
click at [145, 240] on body "Search Borrowers Contacts Saved My Borrower Requests NEW Recommended Fulfilled …" at bounding box center [428, 211] width 857 height 422
click at [141, 265] on li "Attempted" at bounding box center [121, 271] width 70 height 16
type input "*********"
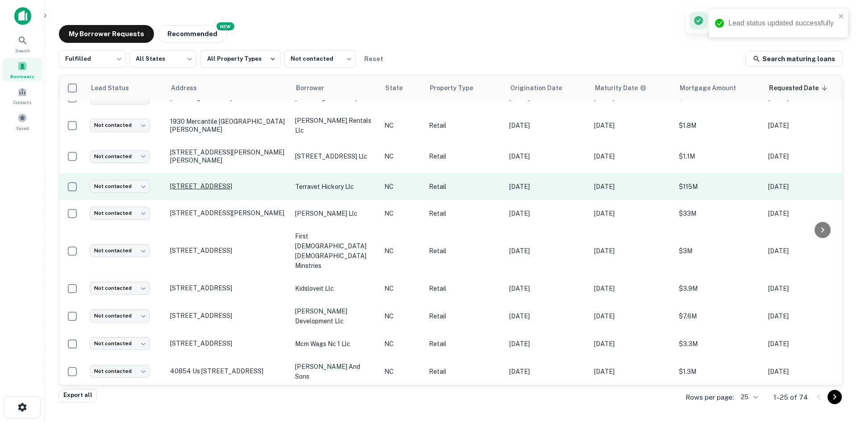
click at [211, 182] on p "1050 Us Highway 321 Nw Hickory, NC28601" at bounding box center [228, 186] width 116 height 8
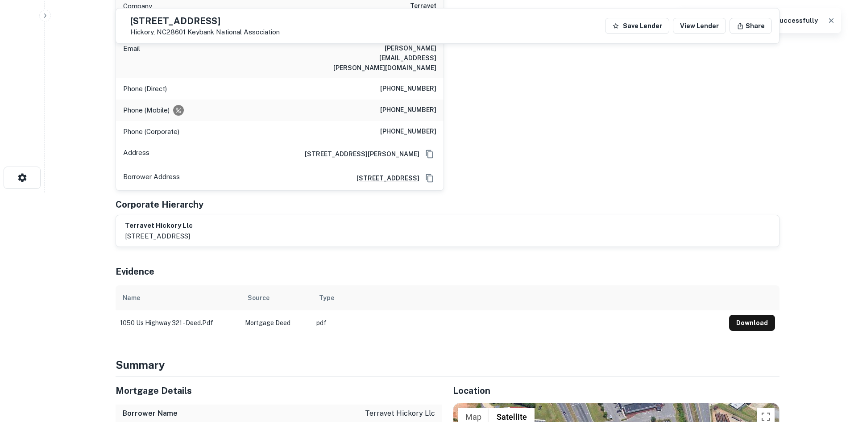
scroll to position [491, 0]
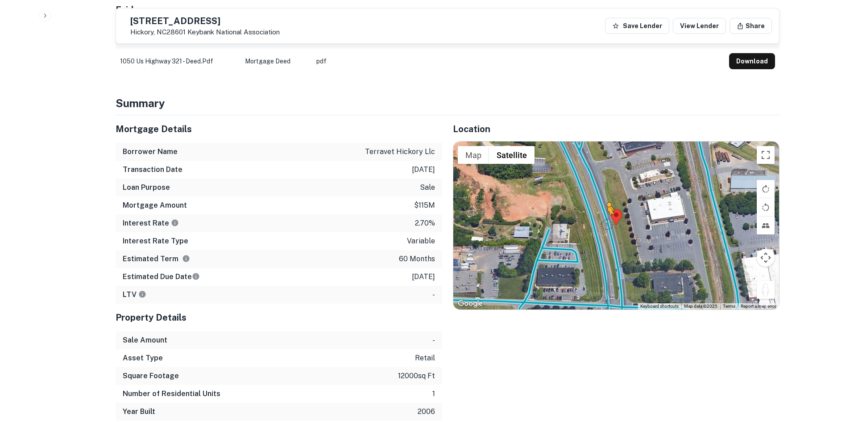
drag, startPoint x: 767, startPoint y: 286, endPoint x: 606, endPoint y: 215, distance: 176.2
click at [606, 215] on div "To activate drag with keyboard, press Alt + Enter. Once in keyboard drag state,…" at bounding box center [616, 225] width 326 height 168
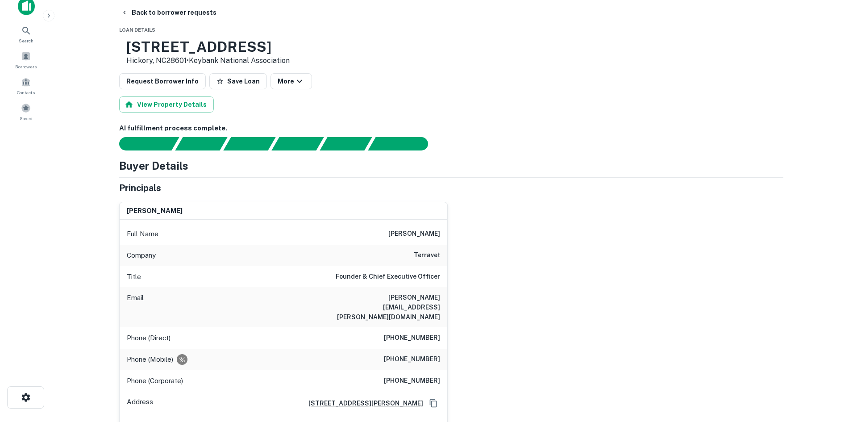
scroll to position [0, 0]
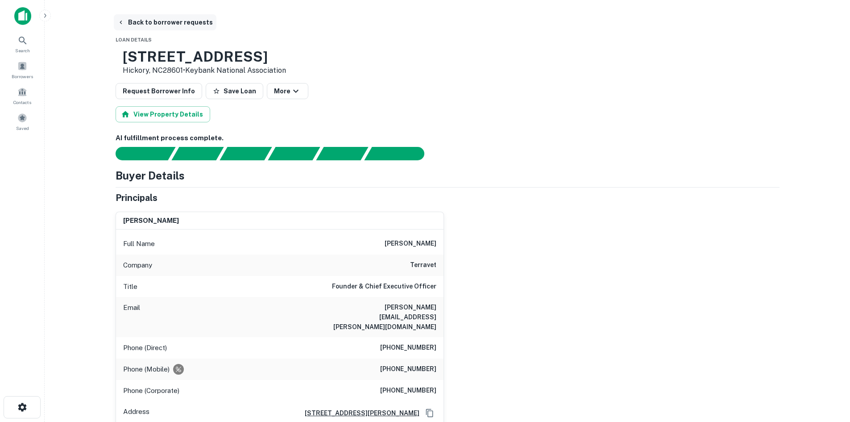
click at [162, 25] on button "Back to borrower requests" at bounding box center [165, 22] width 103 height 16
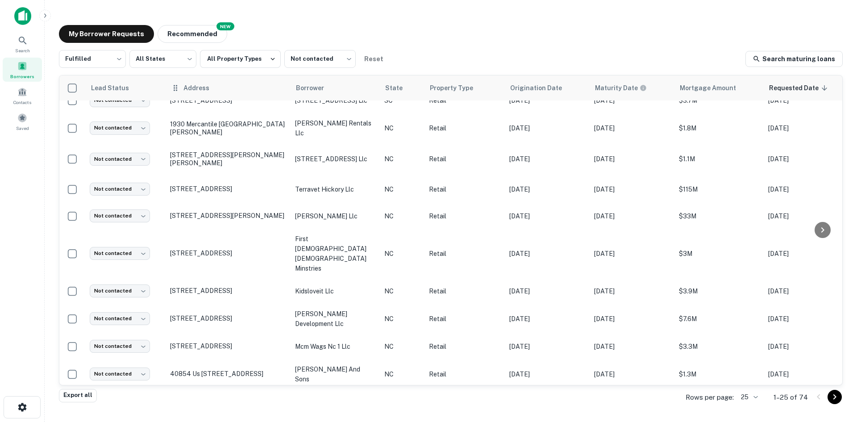
scroll to position [178, 0]
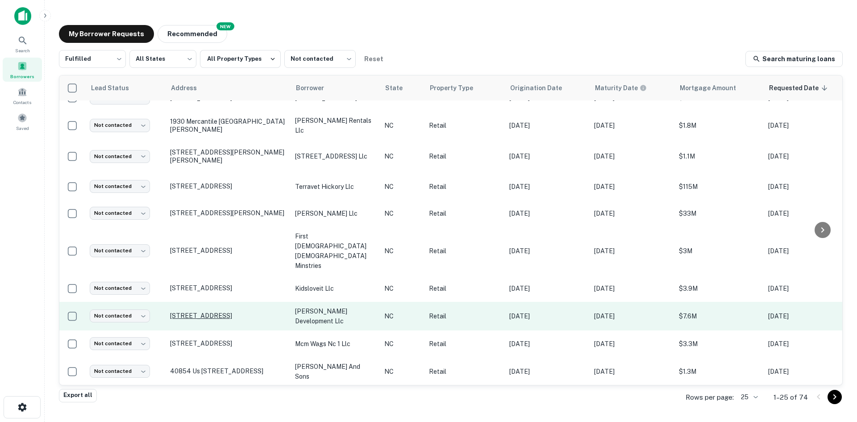
click at [206, 311] on p "274 Eastchester Dr High Point, NC27262" at bounding box center [228, 315] width 116 height 8
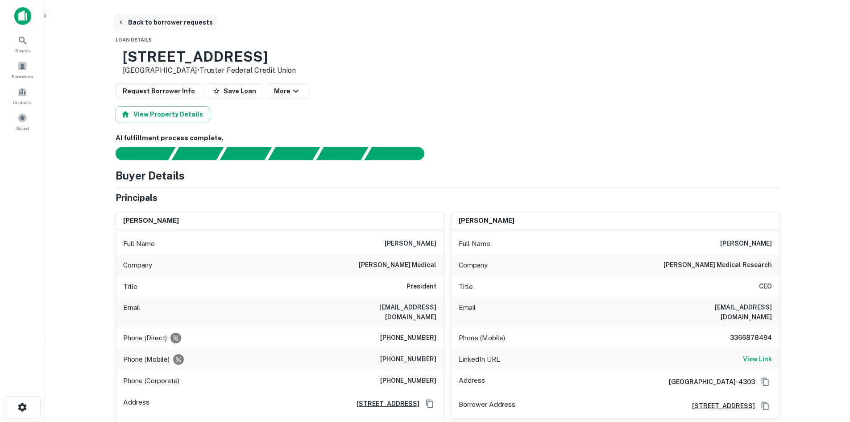
click at [145, 22] on button "Back to borrower requests" at bounding box center [165, 22] width 103 height 16
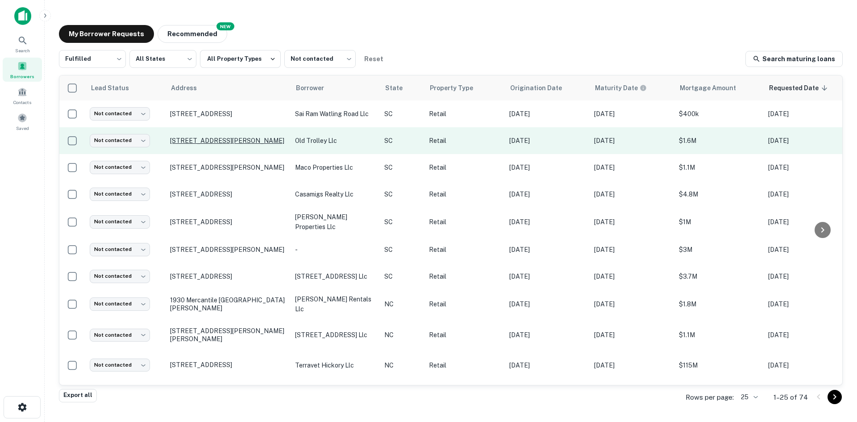
click at [198, 137] on p "[STREET_ADDRESS][PERSON_NAME]" at bounding box center [228, 141] width 116 height 8
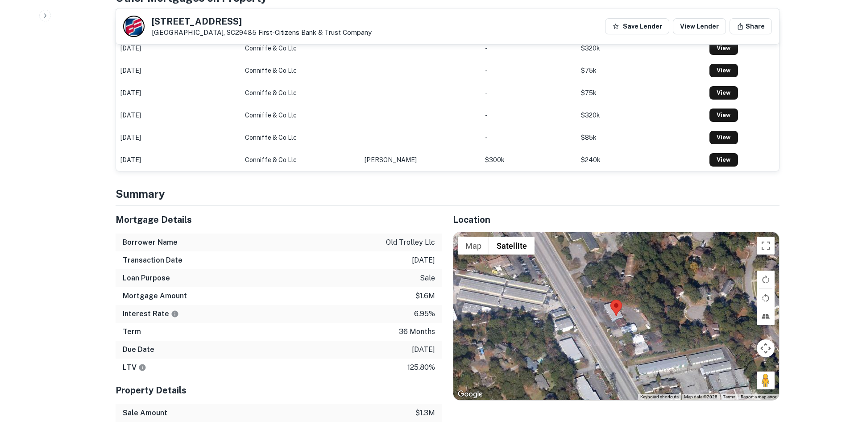
scroll to position [580, 0]
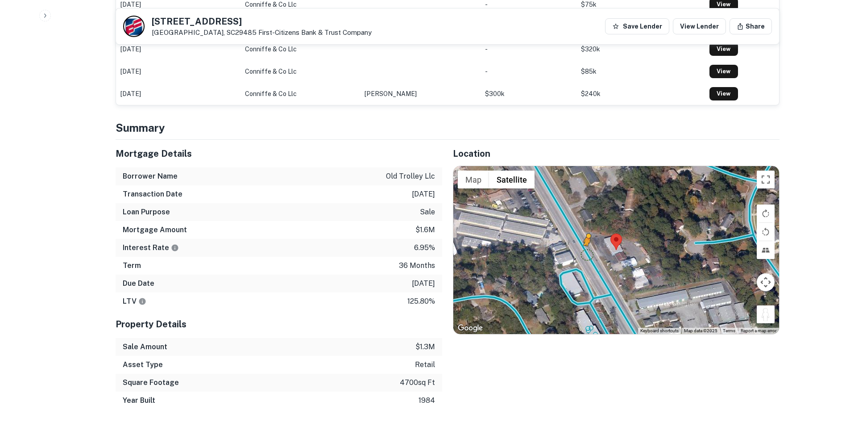
drag, startPoint x: 770, startPoint y: 316, endPoint x: 587, endPoint y: 254, distance: 192.6
click at [587, 254] on div "To activate drag with keyboard, press Alt + Enter. Once in keyboard drag state,…" at bounding box center [616, 250] width 326 height 168
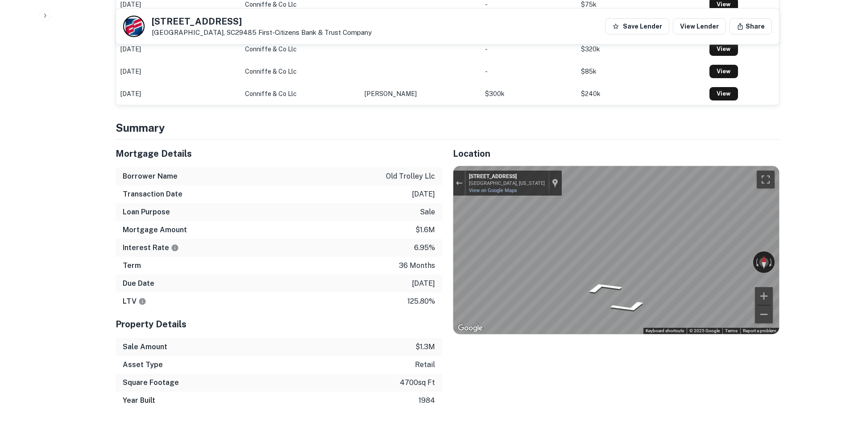
click at [442, 217] on div "Location ← Move left → Move right ↑ Move up ↓ Move down + Zoom in - Zoom out Ho…" at bounding box center [610, 274] width 337 height 269
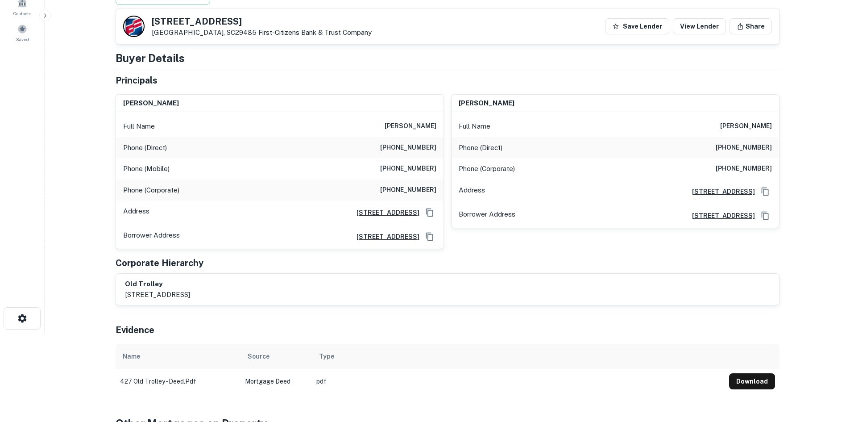
scroll to position [0, 0]
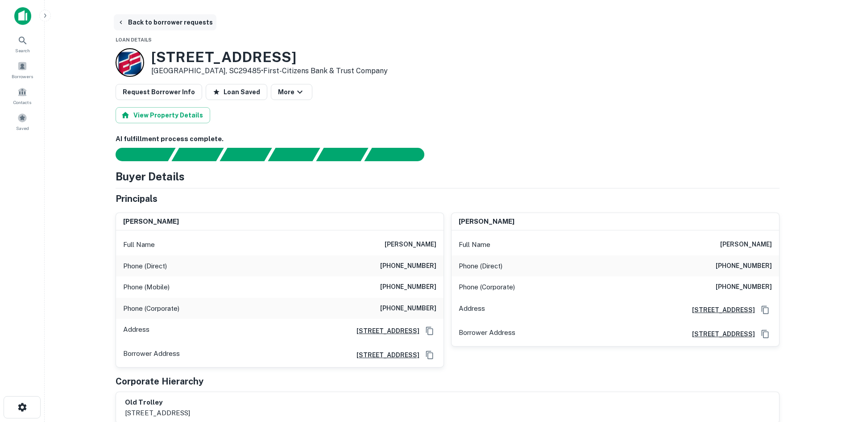
click at [150, 22] on button "Back to borrower requests" at bounding box center [165, 22] width 103 height 16
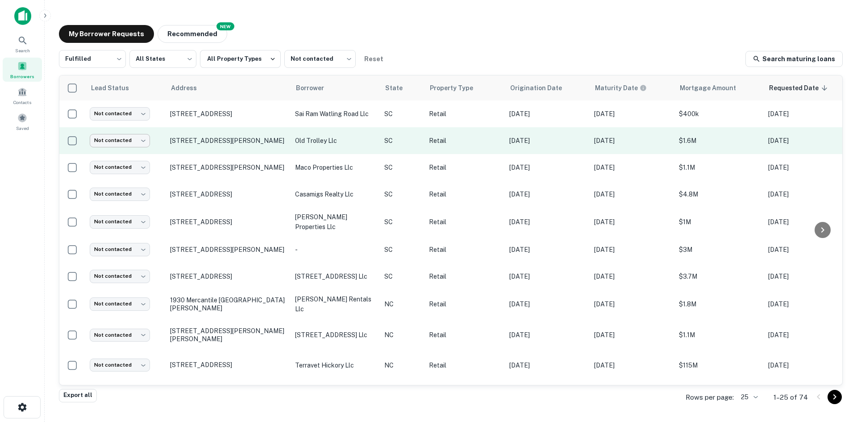
click at [120, 135] on body "Search Borrowers Contacts Saved My Borrower Requests NEW Recommended Fulfilled …" at bounding box center [428, 211] width 857 height 422
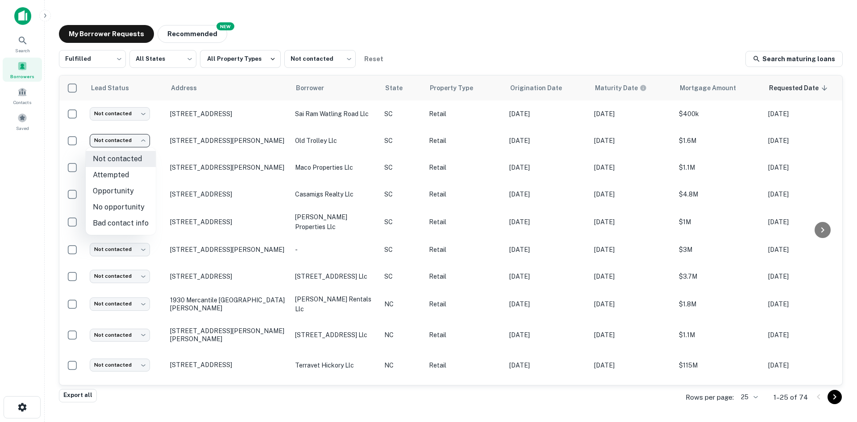
click at [128, 216] on li "Bad contact info" at bounding box center [121, 223] width 70 height 16
type input "**********"
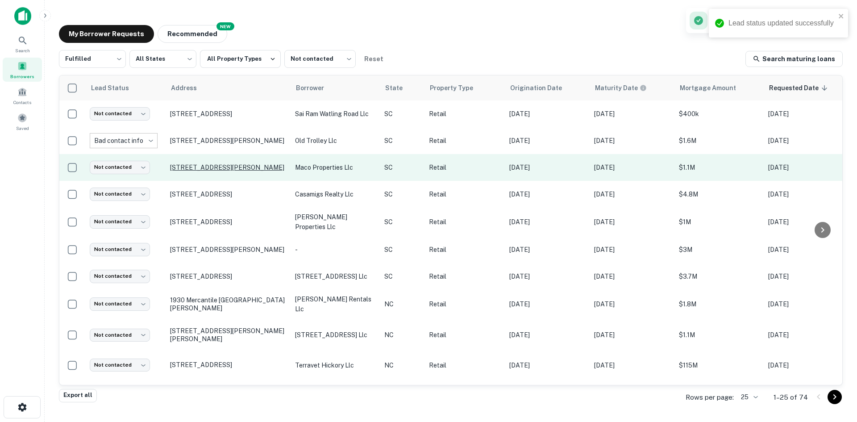
click at [187, 190] on p "[STREET_ADDRESS]" at bounding box center [228, 194] width 116 height 8
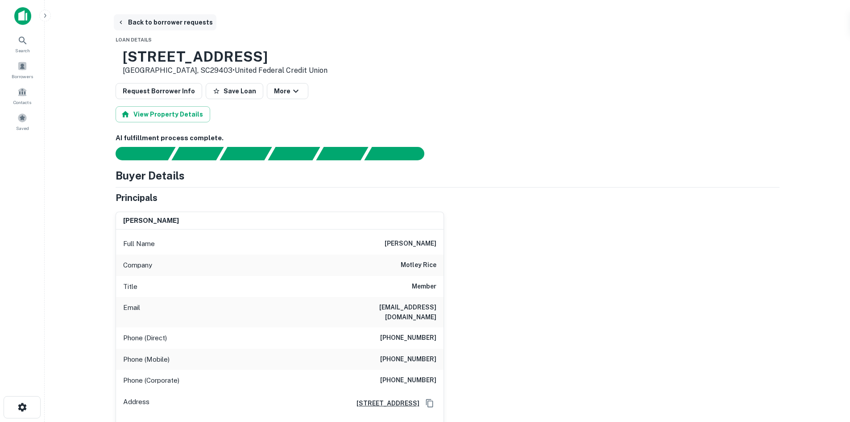
click at [135, 25] on button "Back to borrower requests" at bounding box center [165, 22] width 103 height 16
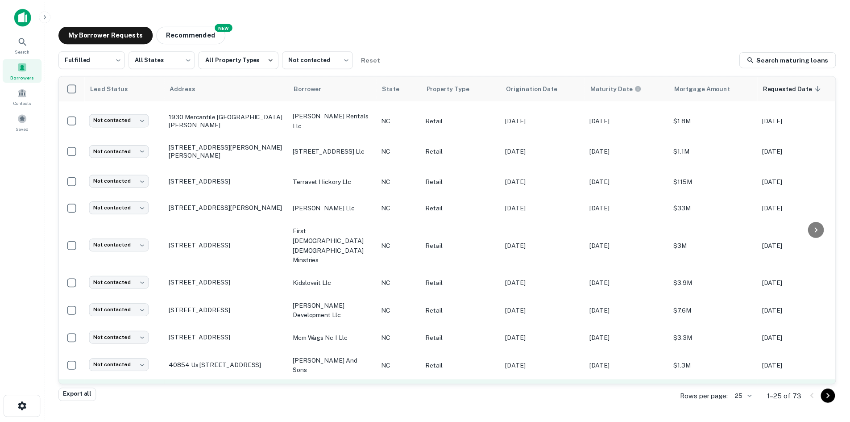
scroll to position [268, 0]
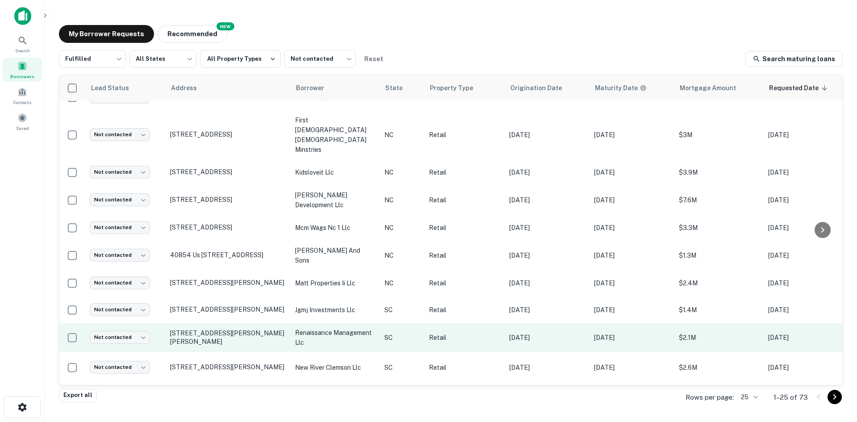
click at [262, 329] on p "4867 Calhoun Memorial Hwy Easley, SC29640" at bounding box center [228, 337] width 116 height 16
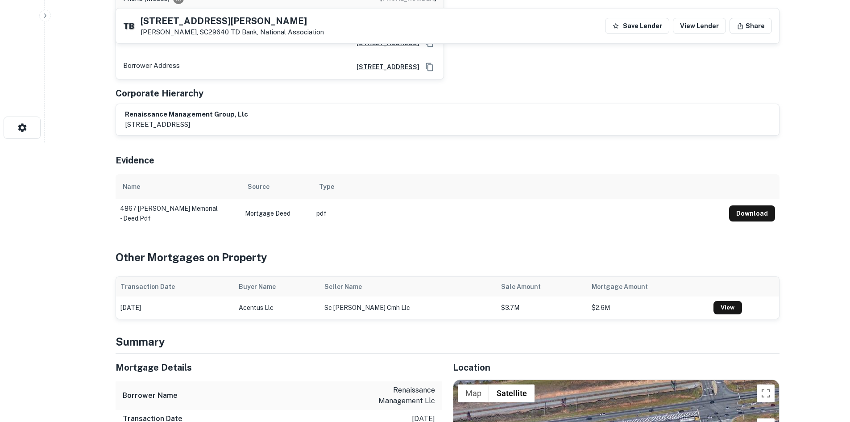
scroll to position [446, 0]
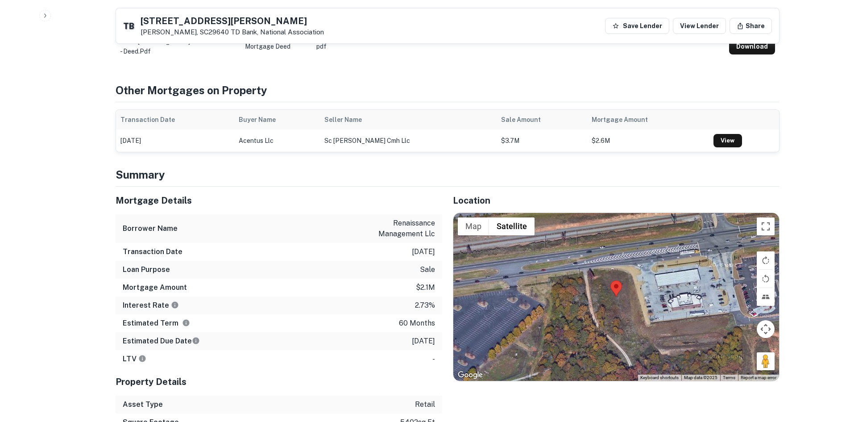
drag, startPoint x: 760, startPoint y: 361, endPoint x: 624, endPoint y: 263, distance: 167.5
click at [625, 263] on div "Map Terrain Satellite Labels Keyboard shortcuts Map Data Map data ©2025 Map dat…" at bounding box center [616, 297] width 326 height 168
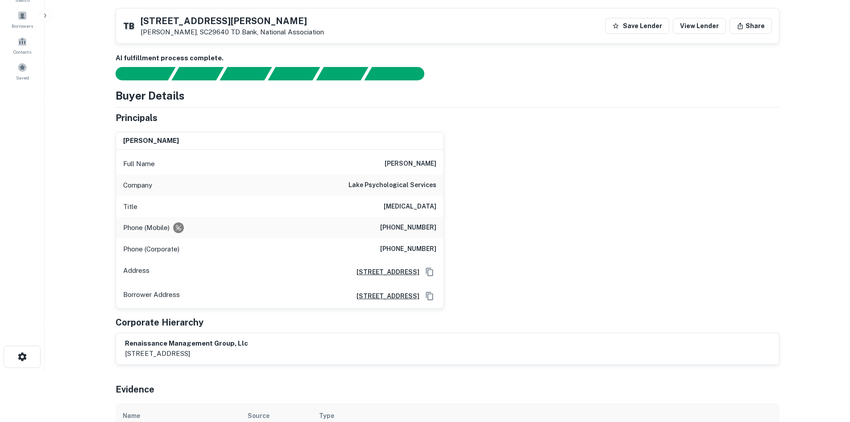
scroll to position [45, 0]
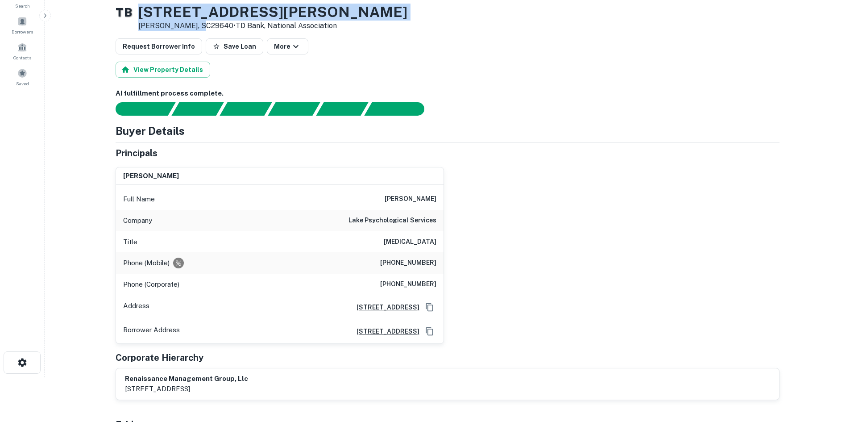
drag, startPoint x: 149, startPoint y: 12, endPoint x: 209, endPoint y: 24, distance: 61.4
click at [209, 24] on div "T B 4867 Calhoun Memorial Hwy Easley, SC29640 • TD Bank, National Association" at bounding box center [262, 18] width 292 height 28
copy div "4867 Calhoun Memorial Hwy Easley, SC29640"
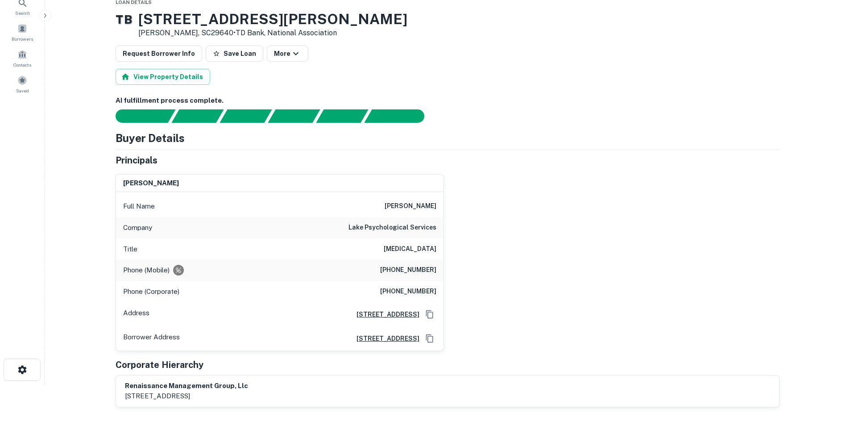
scroll to position [0, 0]
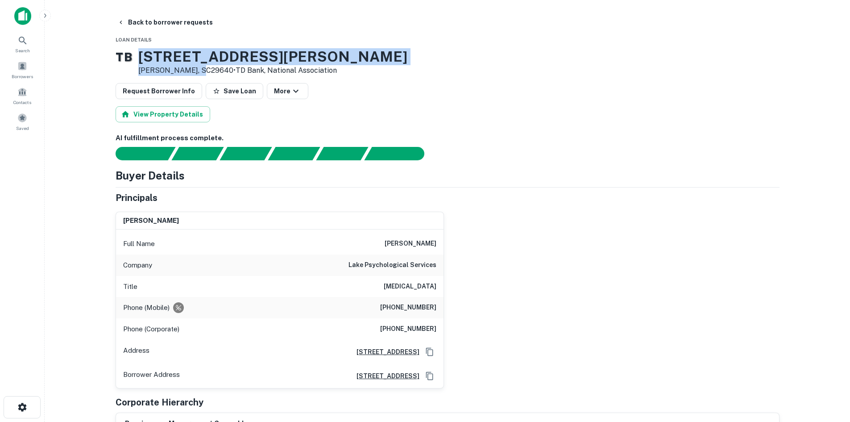
drag, startPoint x: 151, startPoint y: 56, endPoint x: 209, endPoint y: 69, distance: 59.4
click at [209, 69] on div "4867 Calhoun Memorial Hwy Easley, SC29640 • TD Bank, National Association" at bounding box center [272, 62] width 269 height 28
copy div "4867 Calhoun Memorial Hwy Easley, SC29640"
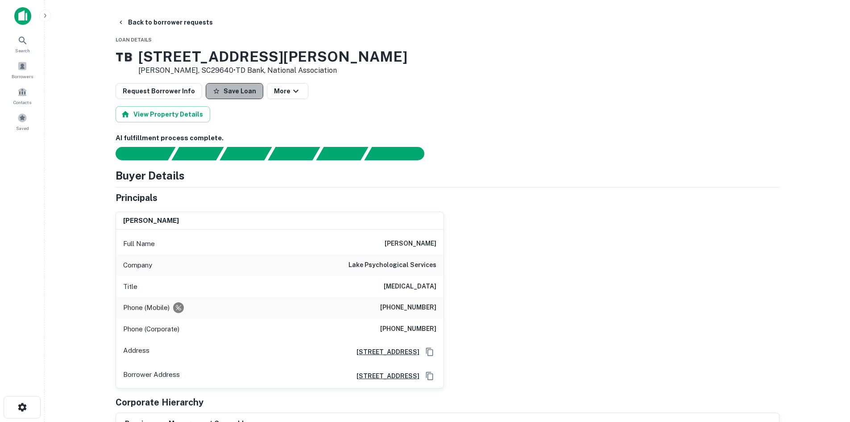
click at [245, 93] on button "Save Loan" at bounding box center [235, 91] width 58 height 16
click at [160, 23] on button "Back to borrower requests" at bounding box center [165, 22] width 103 height 16
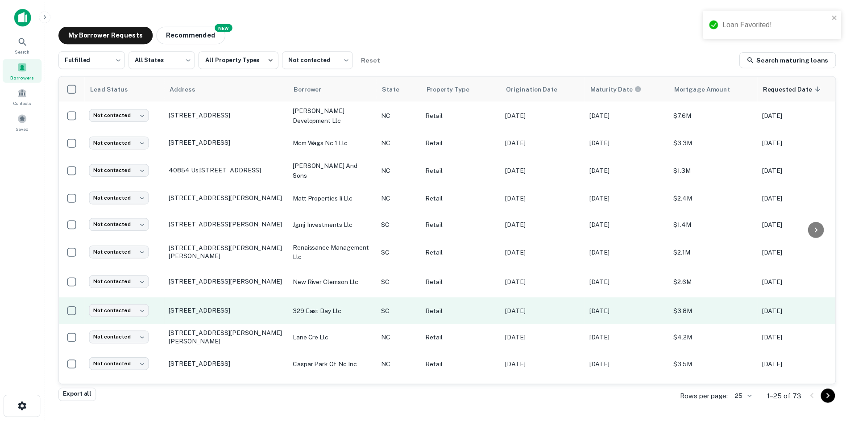
scroll to position [413, 0]
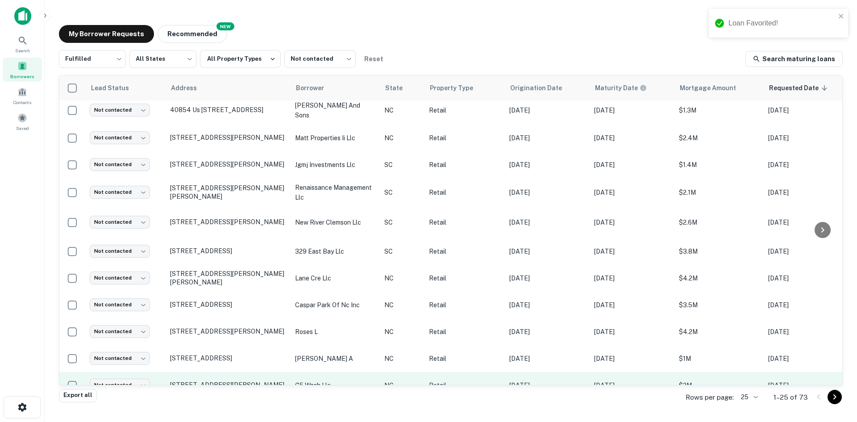
click at [228, 381] on p "3017 Randleman Rd Greensboro, NC27406" at bounding box center [228, 385] width 116 height 8
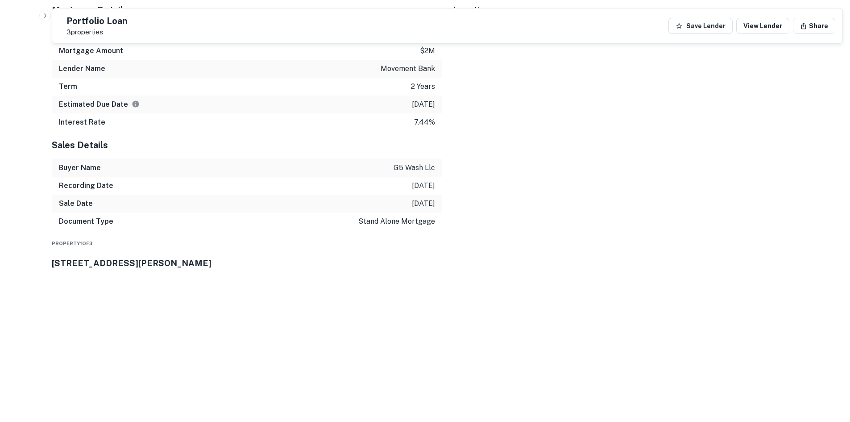
scroll to position [892, 0]
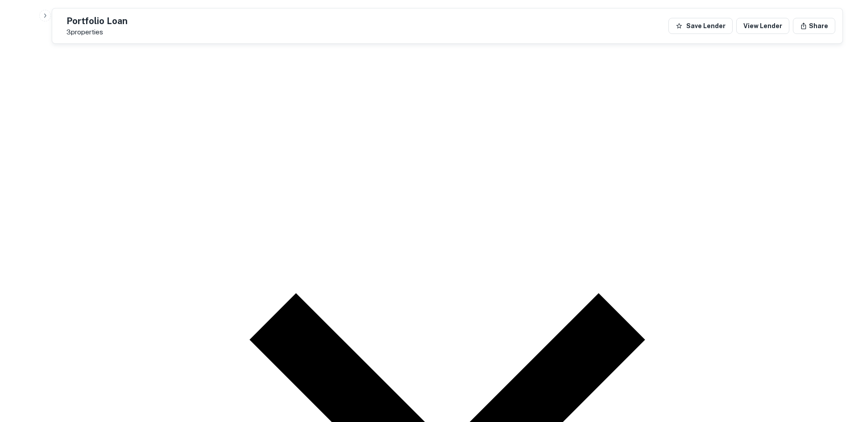
drag, startPoint x: 763, startPoint y: 176, endPoint x: 607, endPoint y: 129, distance: 162.1
drag, startPoint x: 763, startPoint y: 169, endPoint x: 579, endPoint y: 122, distance: 189.6
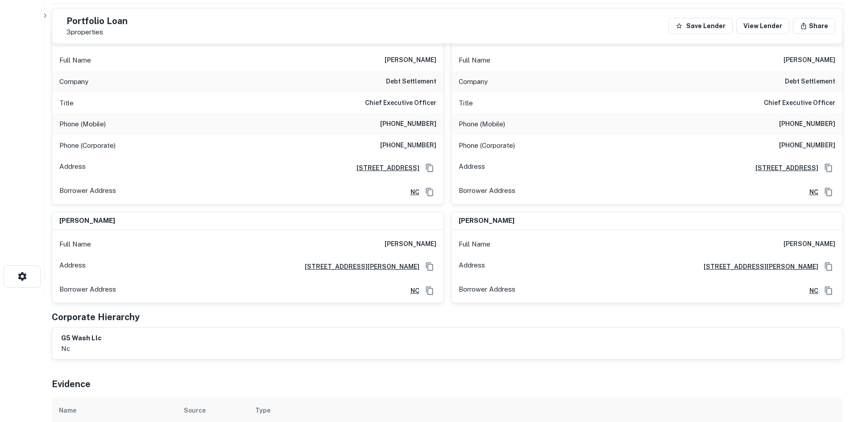
scroll to position [89, 0]
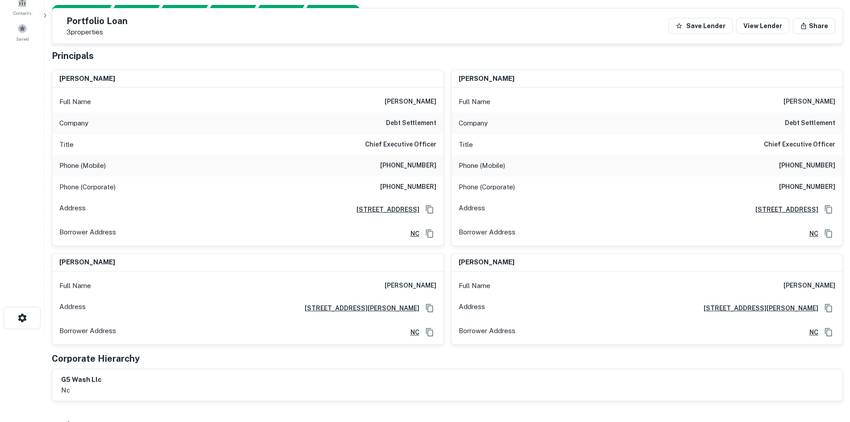
click at [355, 205] on h6 "321 28th St Se, Grand Rapids, MI28732" at bounding box center [384, 209] width 70 height 10
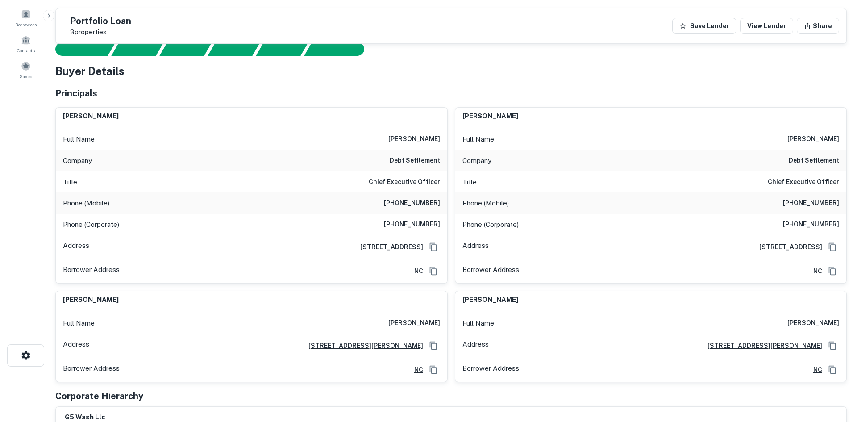
scroll to position [0, 0]
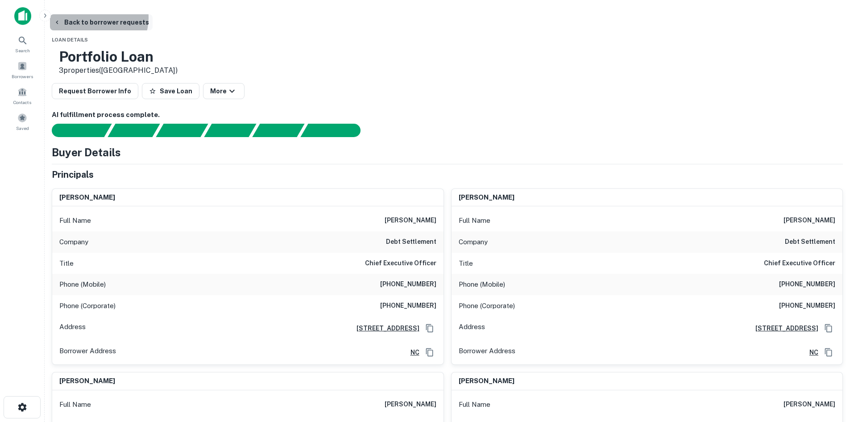
click at [153, 18] on button "Back to borrower requests" at bounding box center [101, 22] width 103 height 16
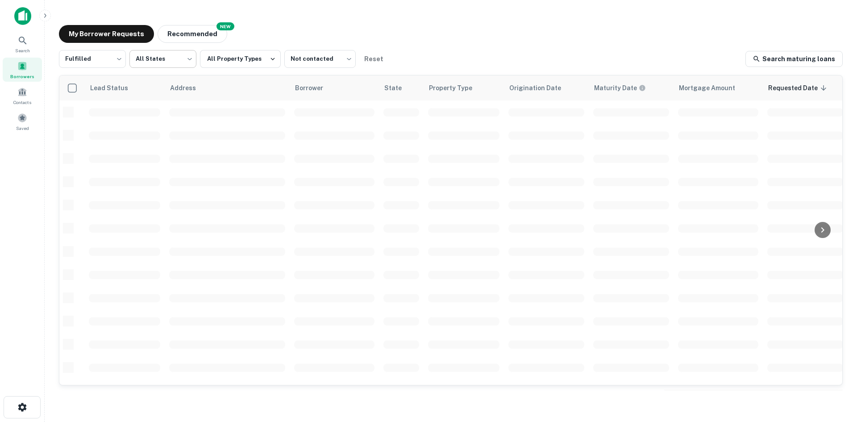
scroll to position [303, 0]
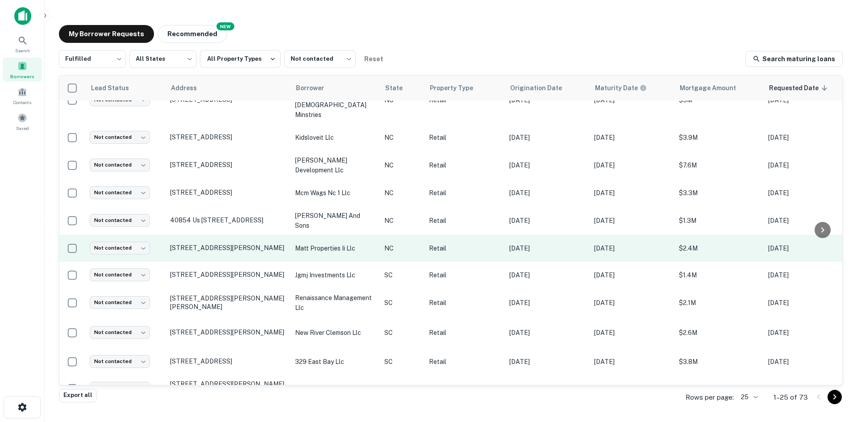
click at [197, 235] on td "260 Racine Dr Wilmington, NC28403" at bounding box center [228, 248] width 125 height 27
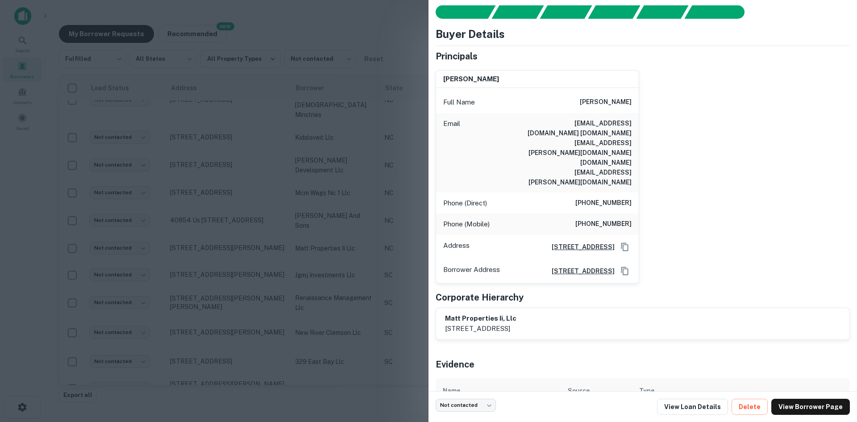
scroll to position [35, 0]
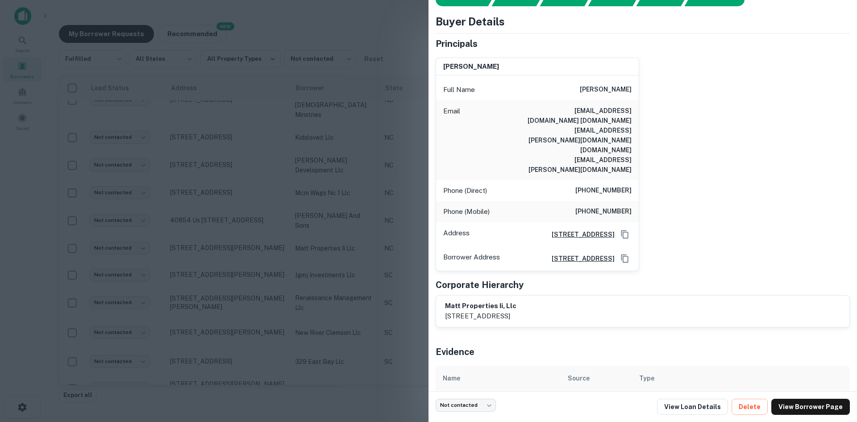
click at [221, 250] on div at bounding box center [428, 211] width 857 height 422
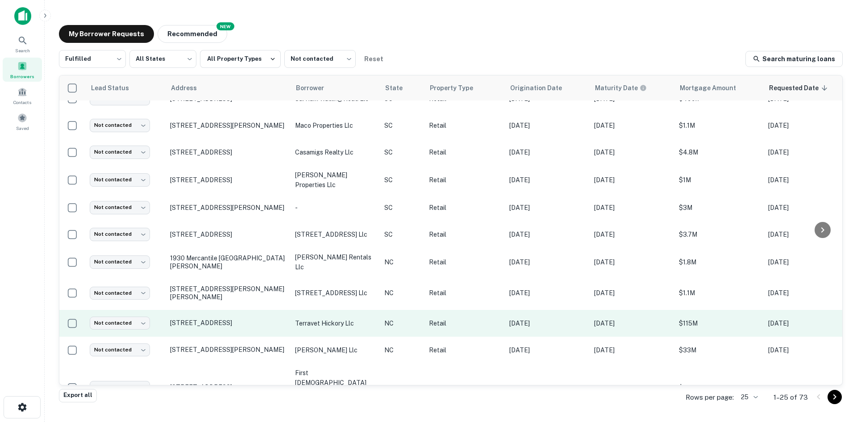
scroll to position [0, 0]
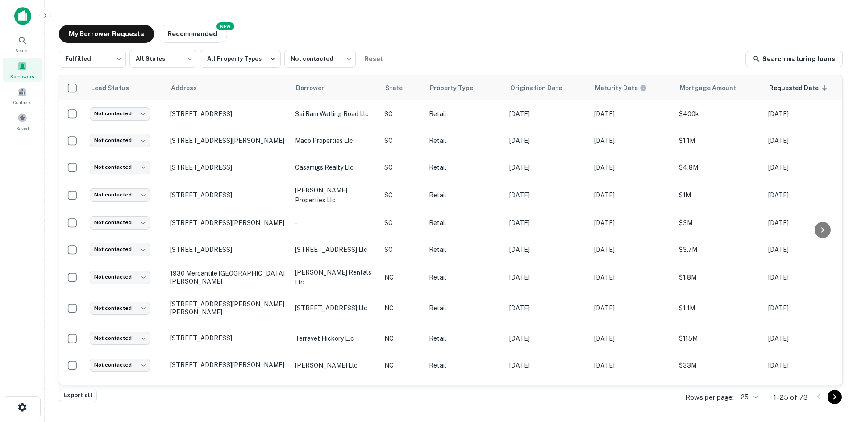
click at [747, 399] on body "Search Borrowers Contacts Saved My Borrower Requests NEW Recommended Fulfilled …" at bounding box center [428, 211] width 857 height 422
click at [748, 379] on li "1000" at bounding box center [746, 373] width 22 height 11
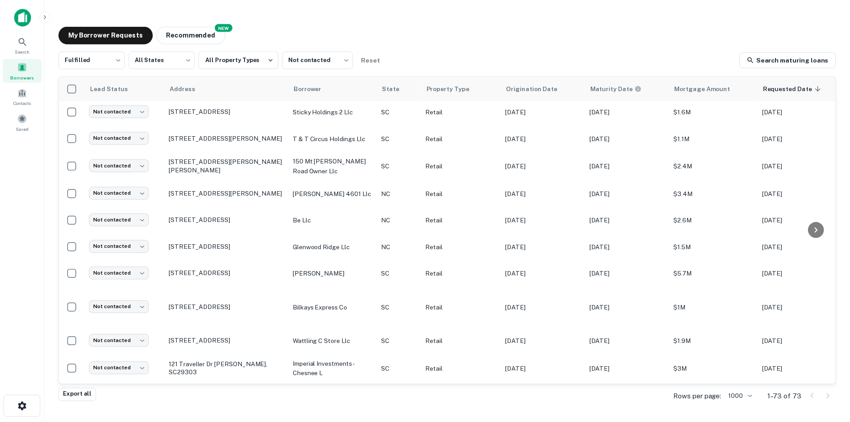
scroll to position [1764, 0]
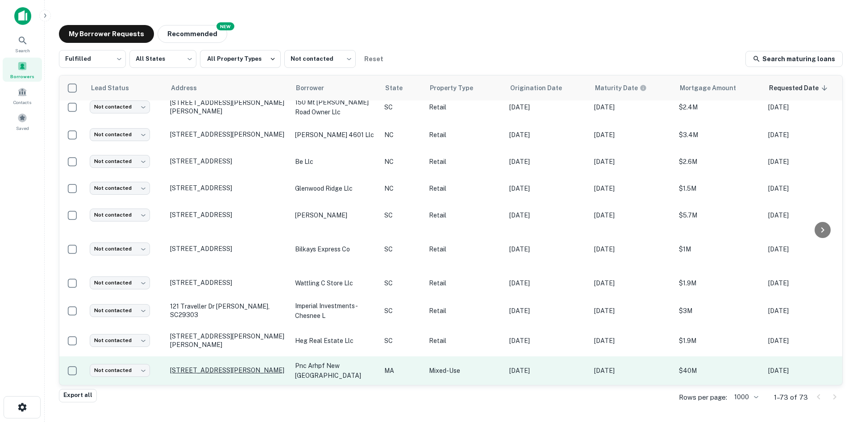
click at [236, 366] on p "14 Irwin Ave Roxbury, MA02119" at bounding box center [228, 370] width 116 height 8
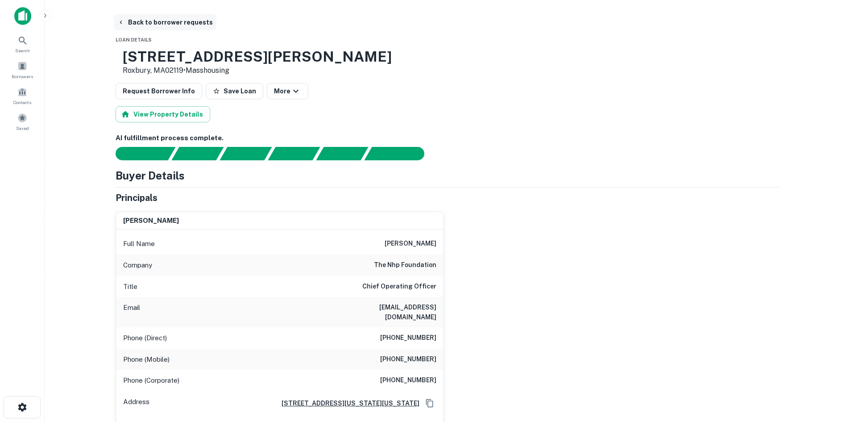
click at [179, 17] on button "Back to borrower requests" at bounding box center [165, 22] width 103 height 16
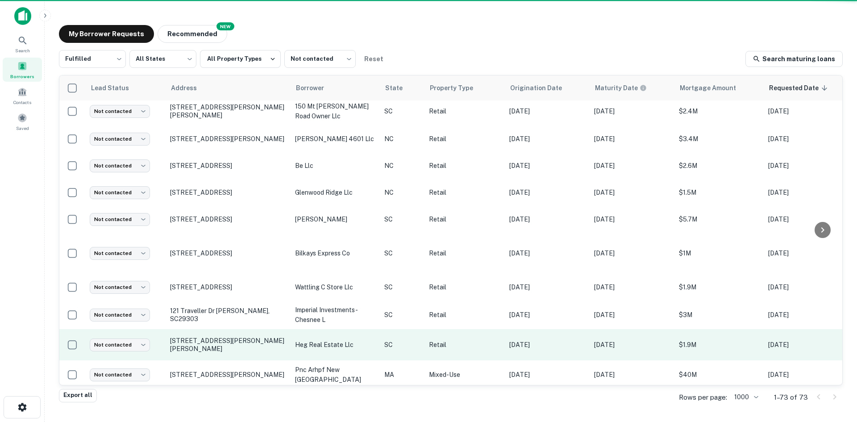
scroll to position [1764, 0]
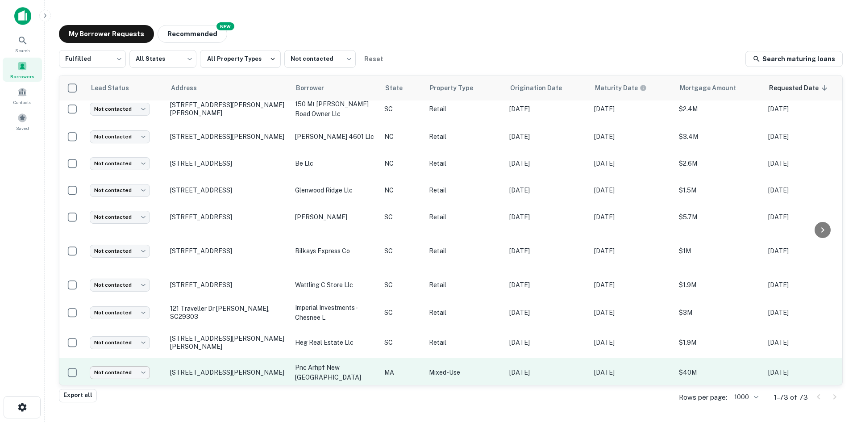
click at [133, 358] on body "Search Borrowers Contacts Saved My Borrower Requests NEW Recommended Fulfilled …" at bounding box center [428, 211] width 857 height 422
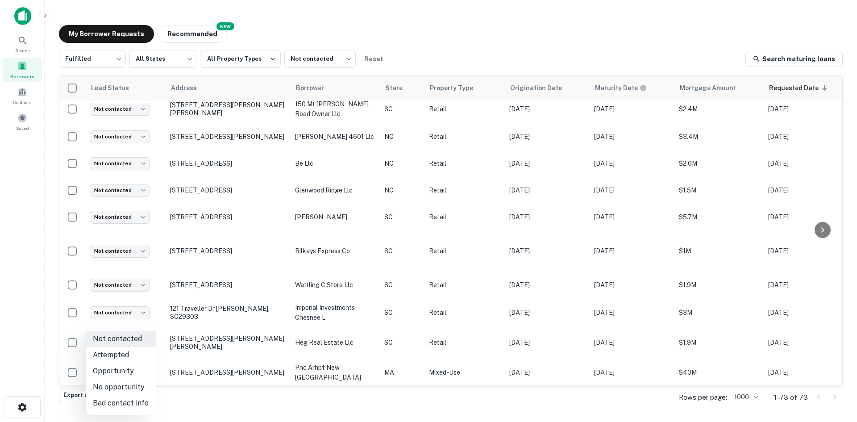
click at [134, 386] on li "No opportunity" at bounding box center [121, 387] width 70 height 16
type input "**********"
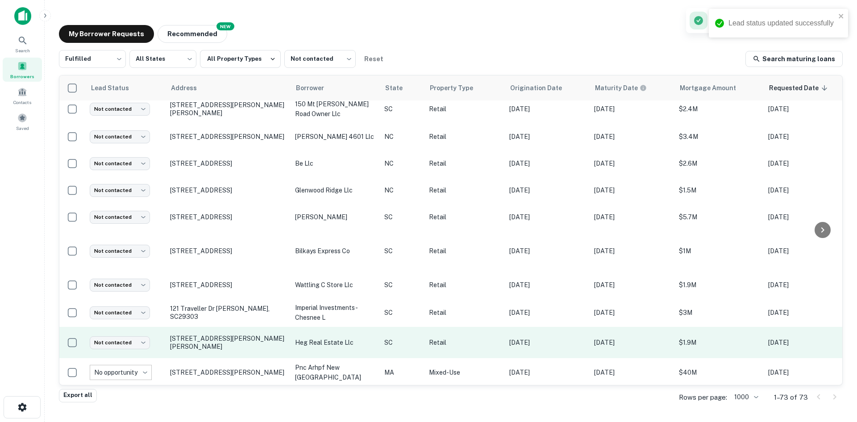
click at [189, 340] on td "606 N Woods Dr Fountain Inn, SC29644" at bounding box center [228, 342] width 125 height 31
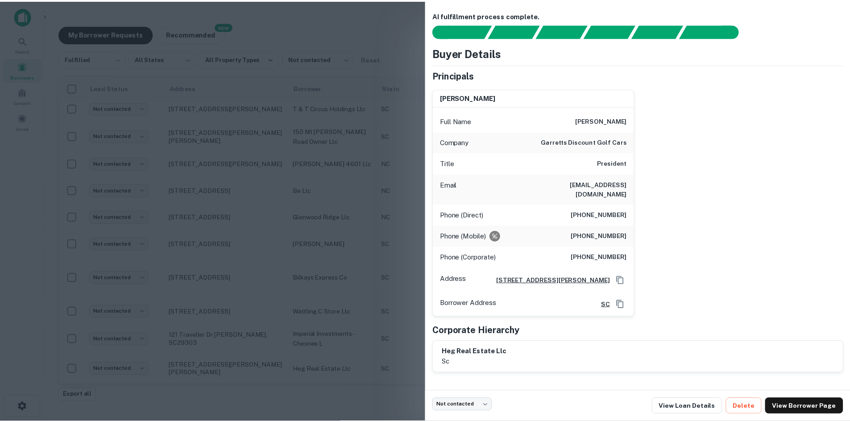
scroll to position [0, 0]
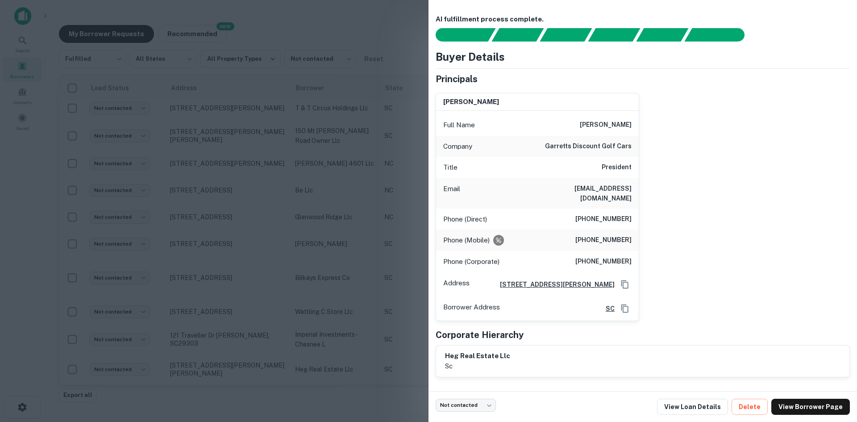
click at [347, 301] on div at bounding box center [428, 211] width 857 height 422
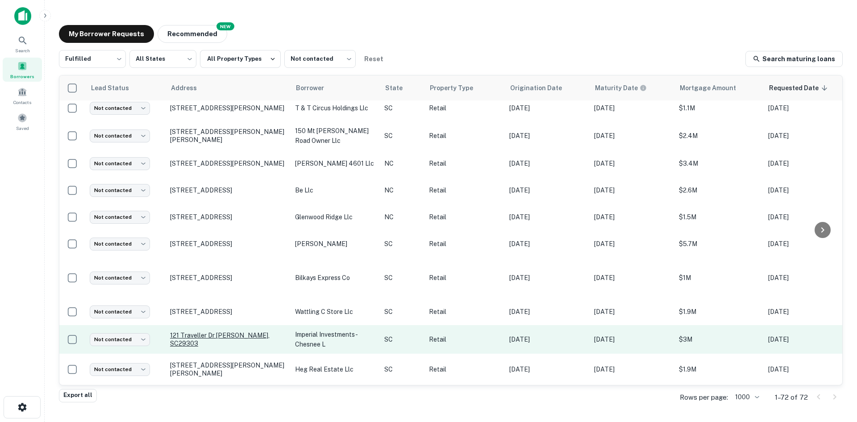
click at [208, 335] on p "121 Traveller Dr Spartanburg, SC29303" at bounding box center [228, 339] width 116 height 16
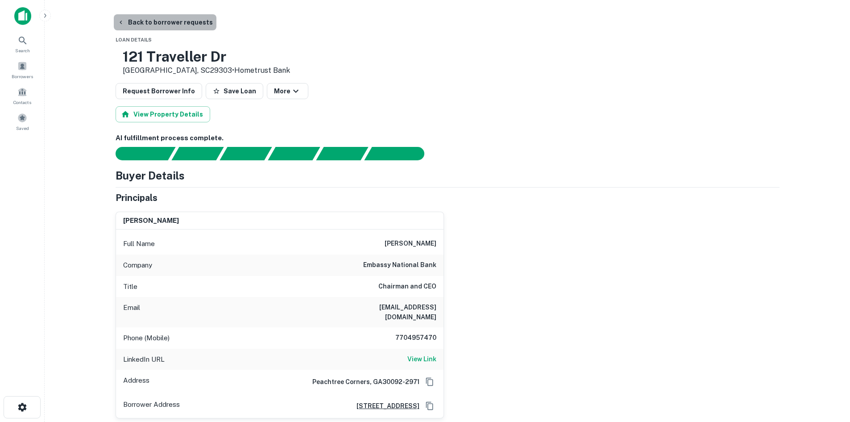
click at [170, 22] on button "Back to borrower requests" at bounding box center [165, 22] width 103 height 16
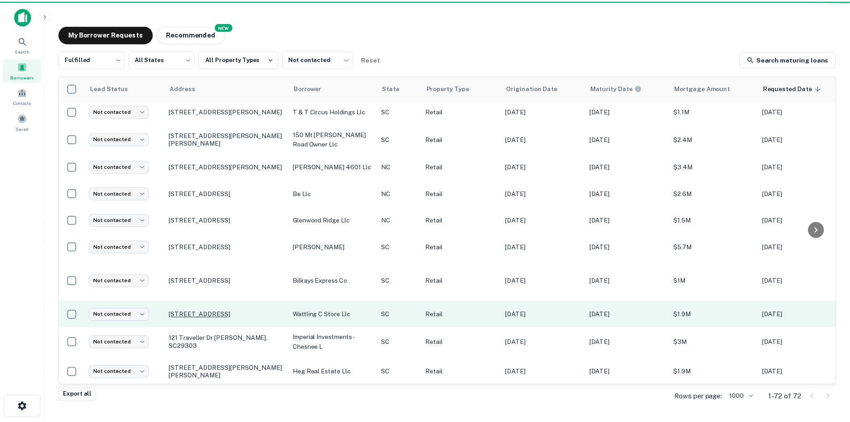
scroll to position [1737, 0]
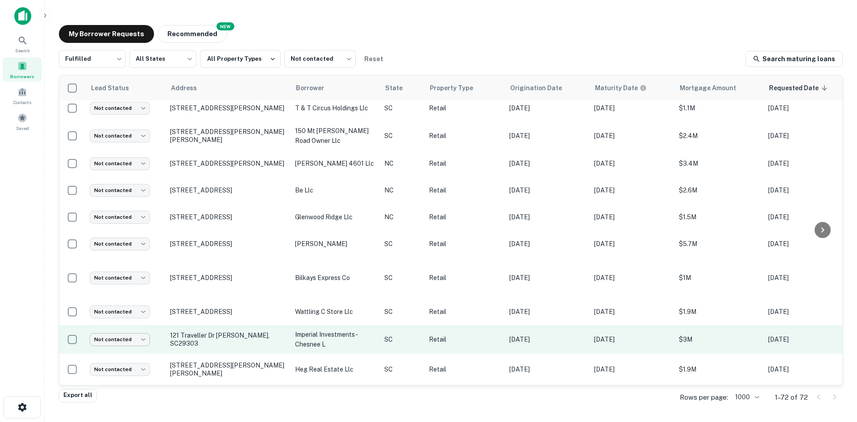
click at [140, 337] on body "Search Borrowers Contacts Saved My Borrower Requests NEW Recommended Fulfilled …" at bounding box center [428, 211] width 857 height 422
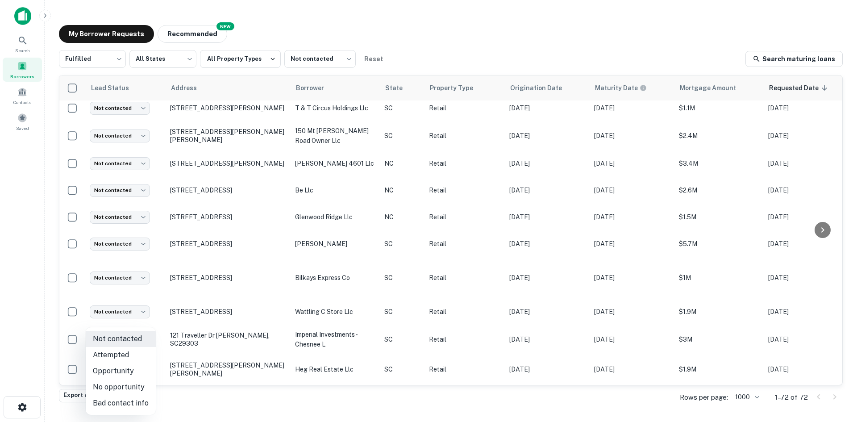
click at [133, 384] on li "No opportunity" at bounding box center [121, 387] width 70 height 16
type input "**********"
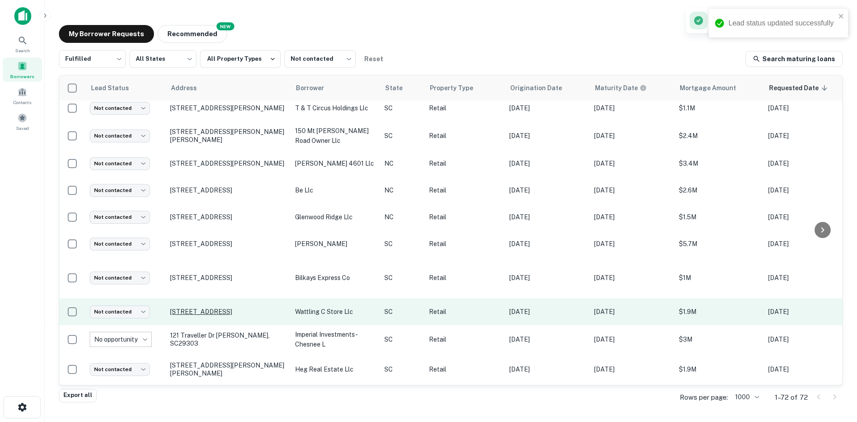
click at [202, 307] on p "[STREET_ADDRESS]" at bounding box center [228, 311] width 116 height 8
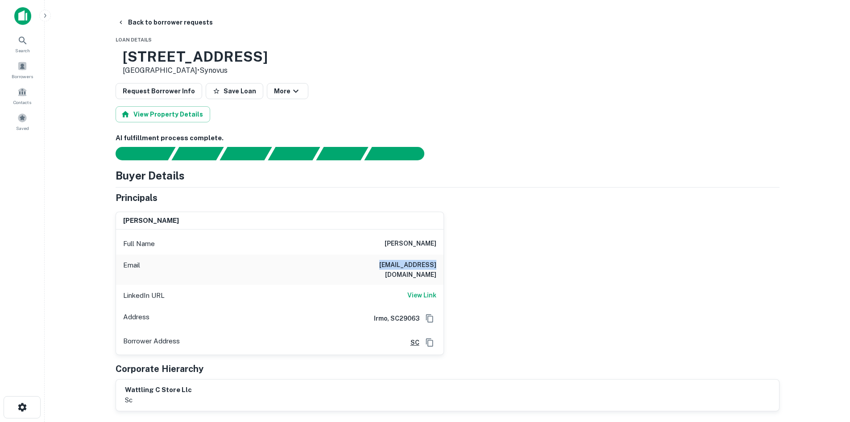
drag, startPoint x: 381, startPoint y: 264, endPoint x: 455, endPoint y: 268, distance: 73.3
click at [455, 268] on div "pallav desai Full Name pallav desai Email pallavr@aol.com LinkedIn URL View Lin…" at bounding box center [443, 279] width 671 height 150
copy h6 "pallavr@aol.com"
click at [45, 16] on icon "button" at bounding box center [44, 15] width 7 height 7
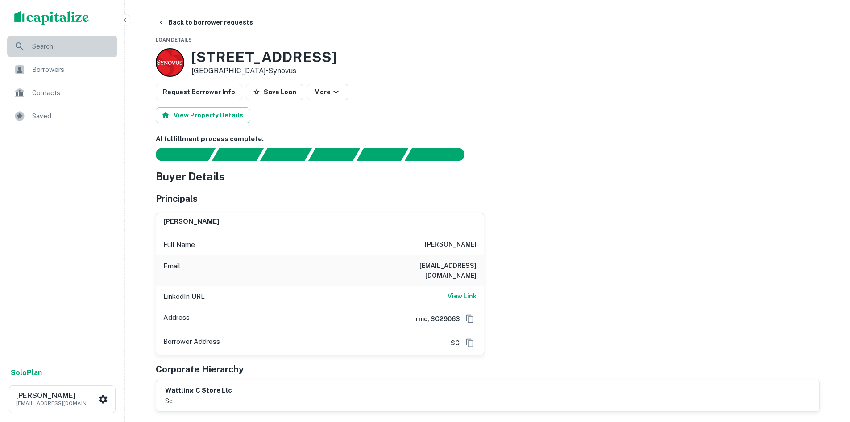
click at [65, 50] on span "Search" at bounding box center [72, 46] width 80 height 11
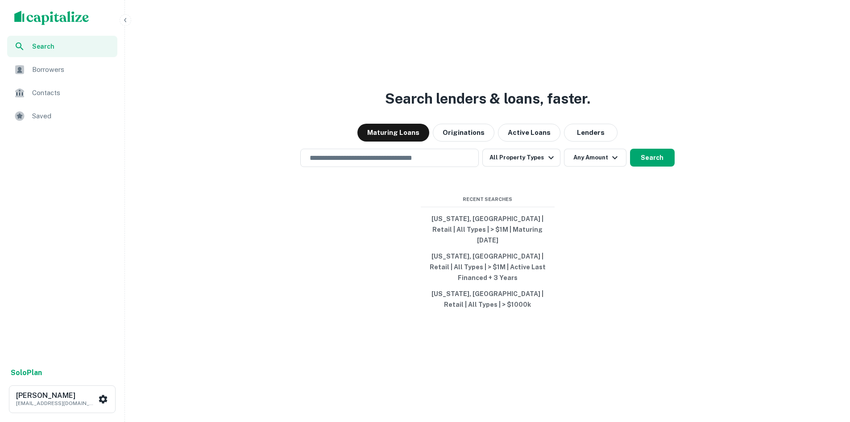
click at [53, 71] on span "Borrowers" at bounding box center [72, 69] width 80 height 11
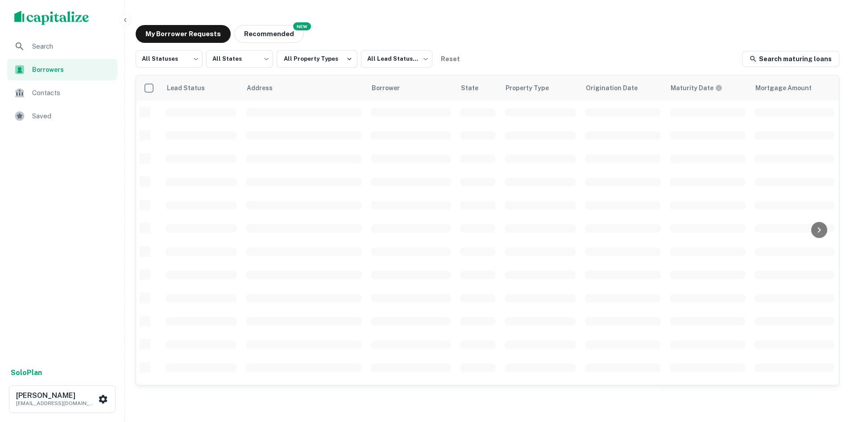
scroll to position [303, 0]
